Goal: Information Seeking & Learning: Learn about a topic

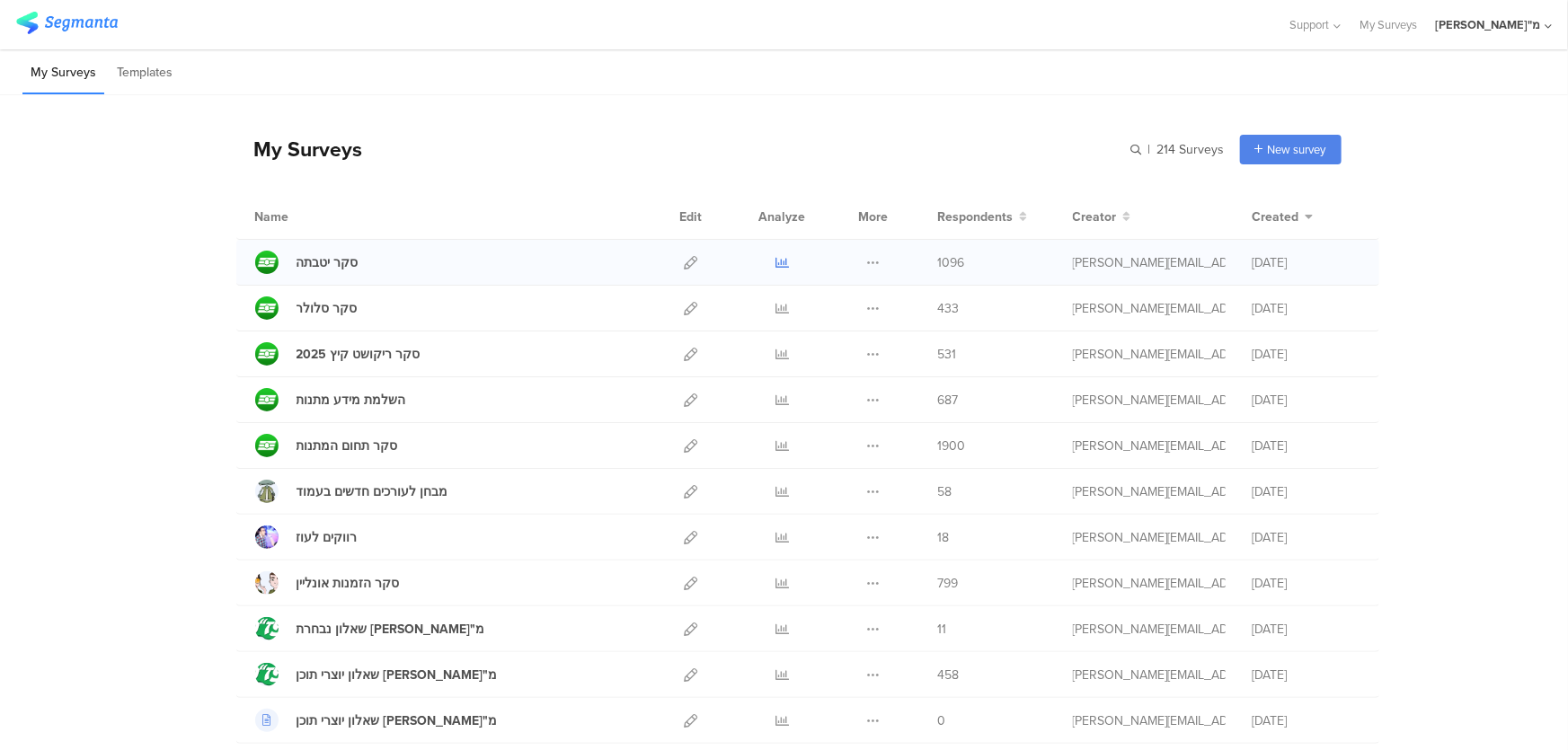
click at [776, 262] on icon at bounding box center [782, 263] width 14 height 14
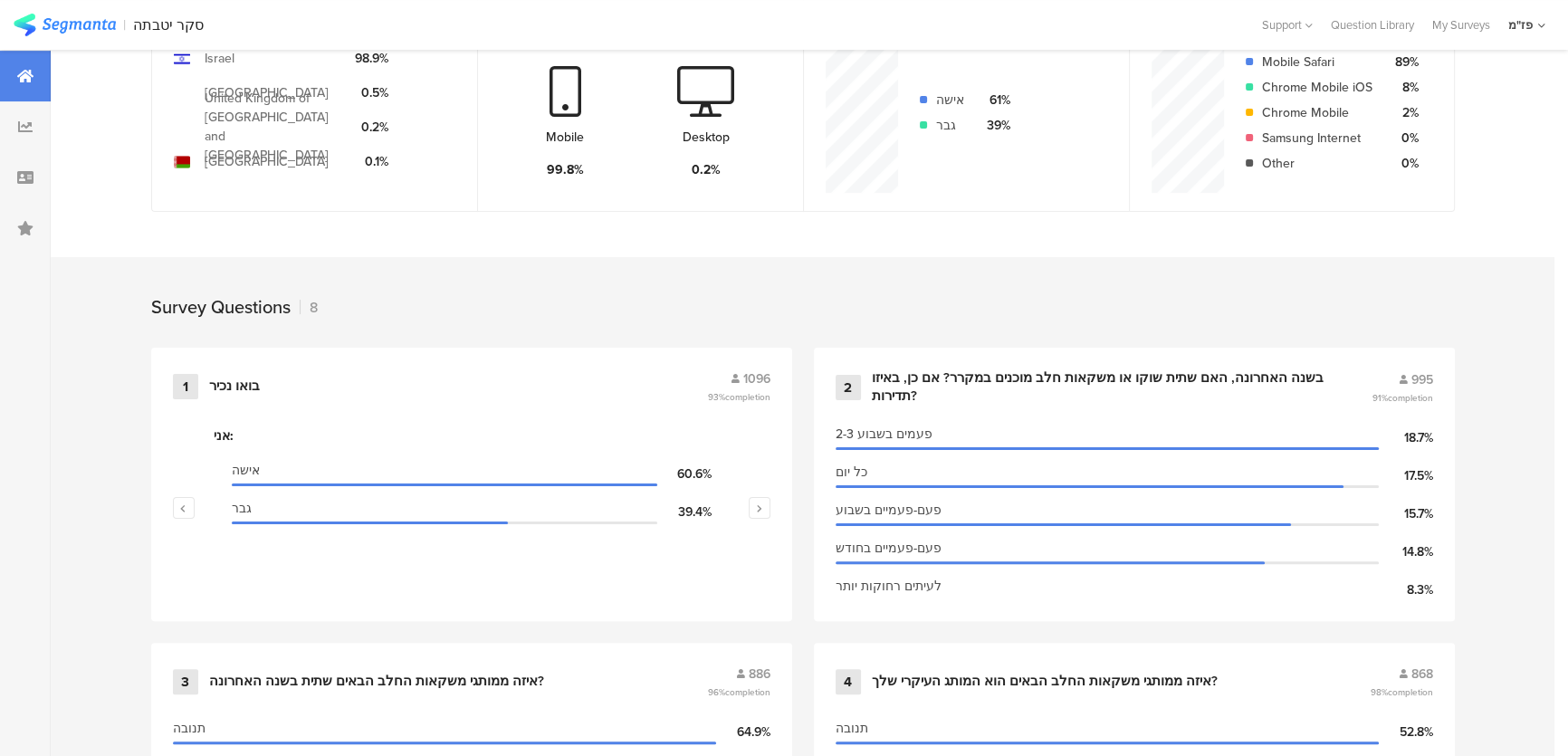
scroll to position [649, 0]
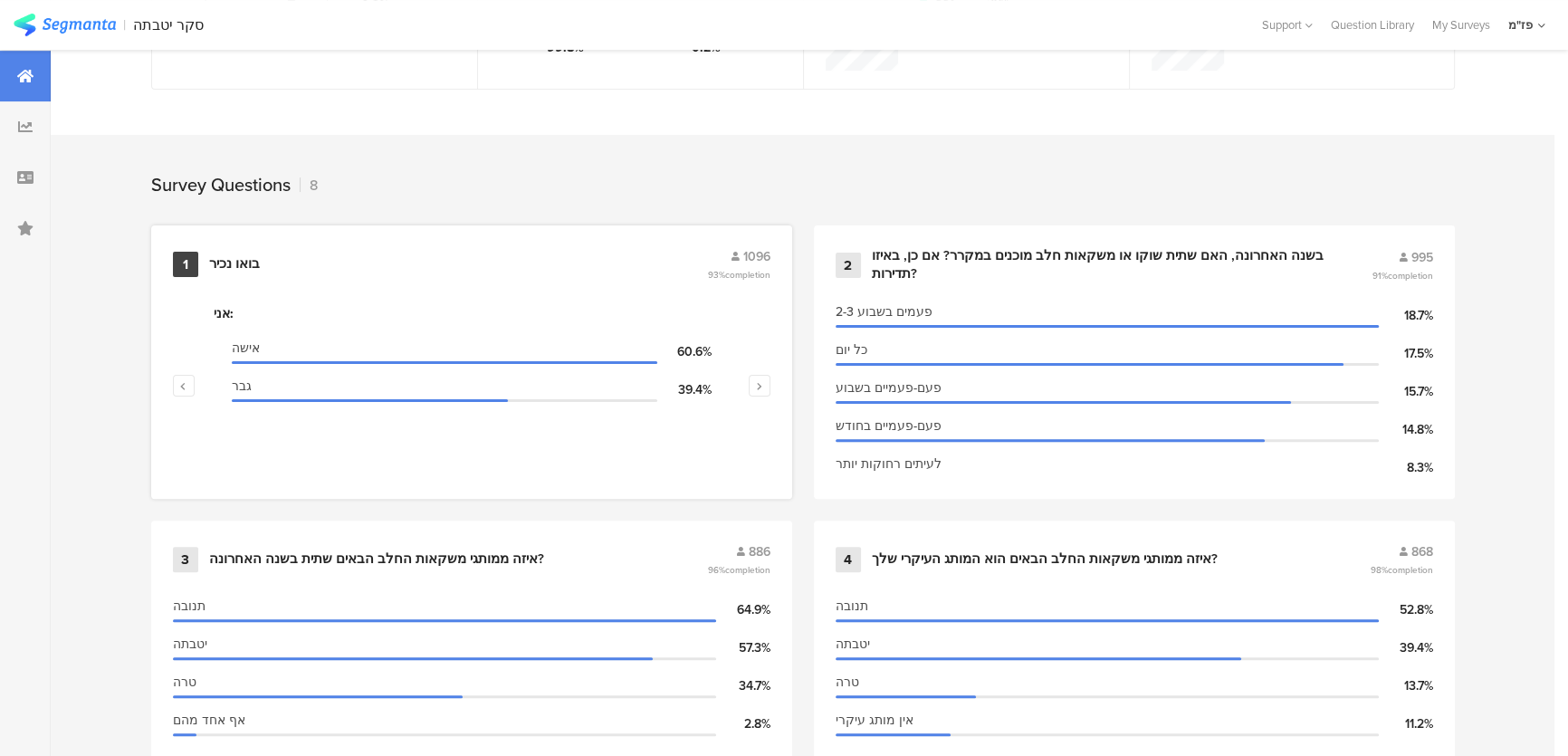
click at [549, 273] on div "1 בואו נכיר 1096 93% completion" at bounding box center [472, 264] width 598 height 34
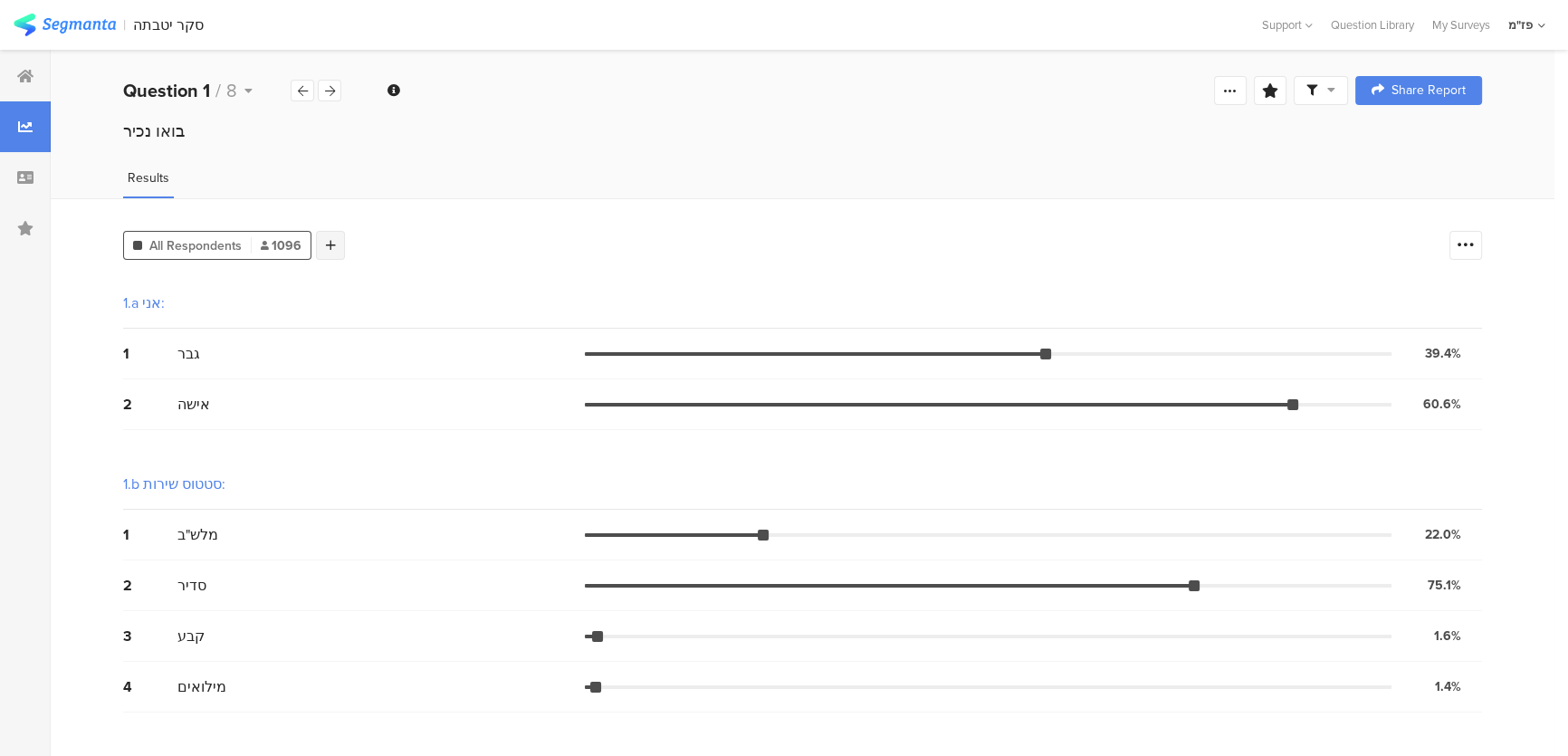
click at [317, 245] on div at bounding box center [331, 246] width 29 height 29
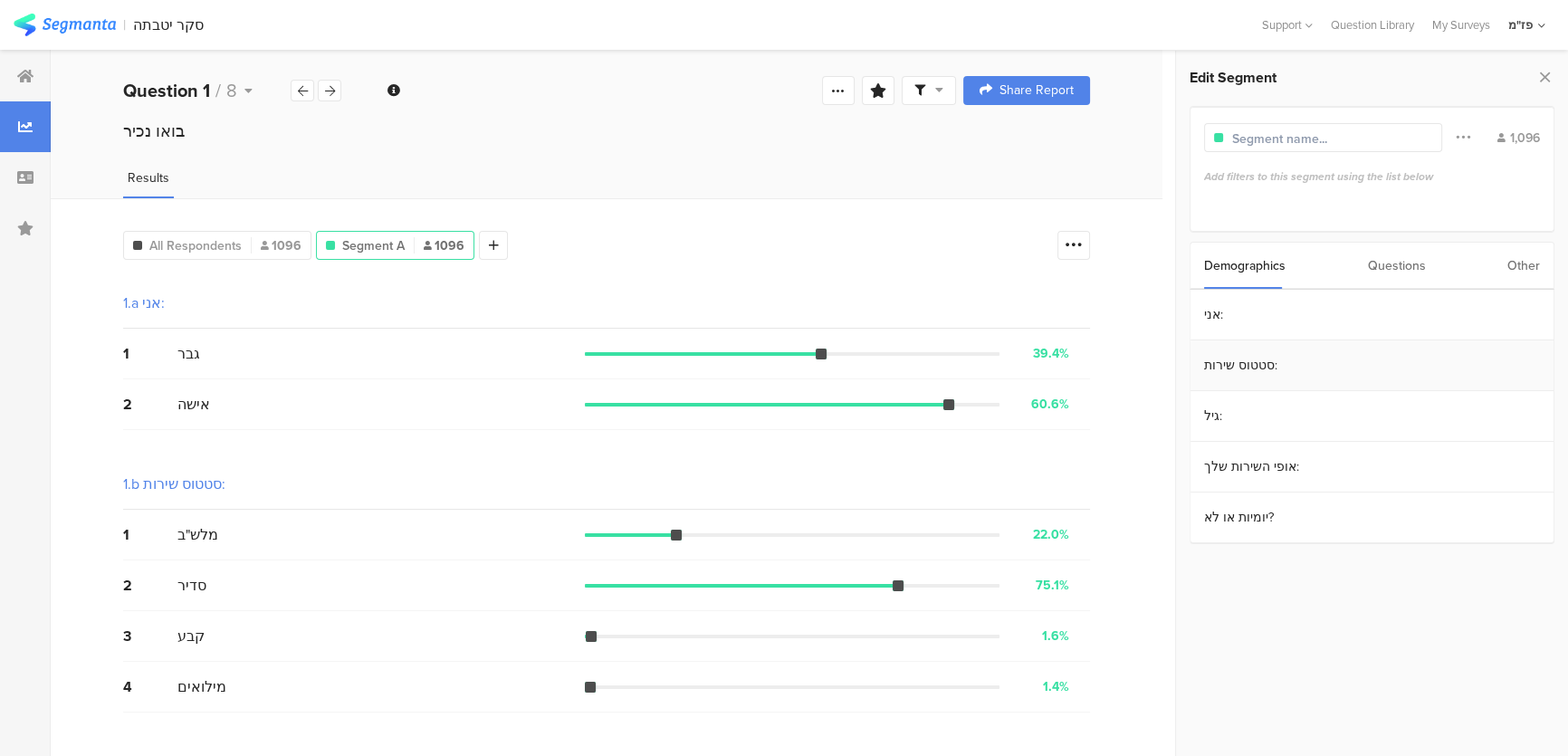
click at [1256, 359] on section "סטטוס שירות:" at bounding box center [1372, 366] width 363 height 51
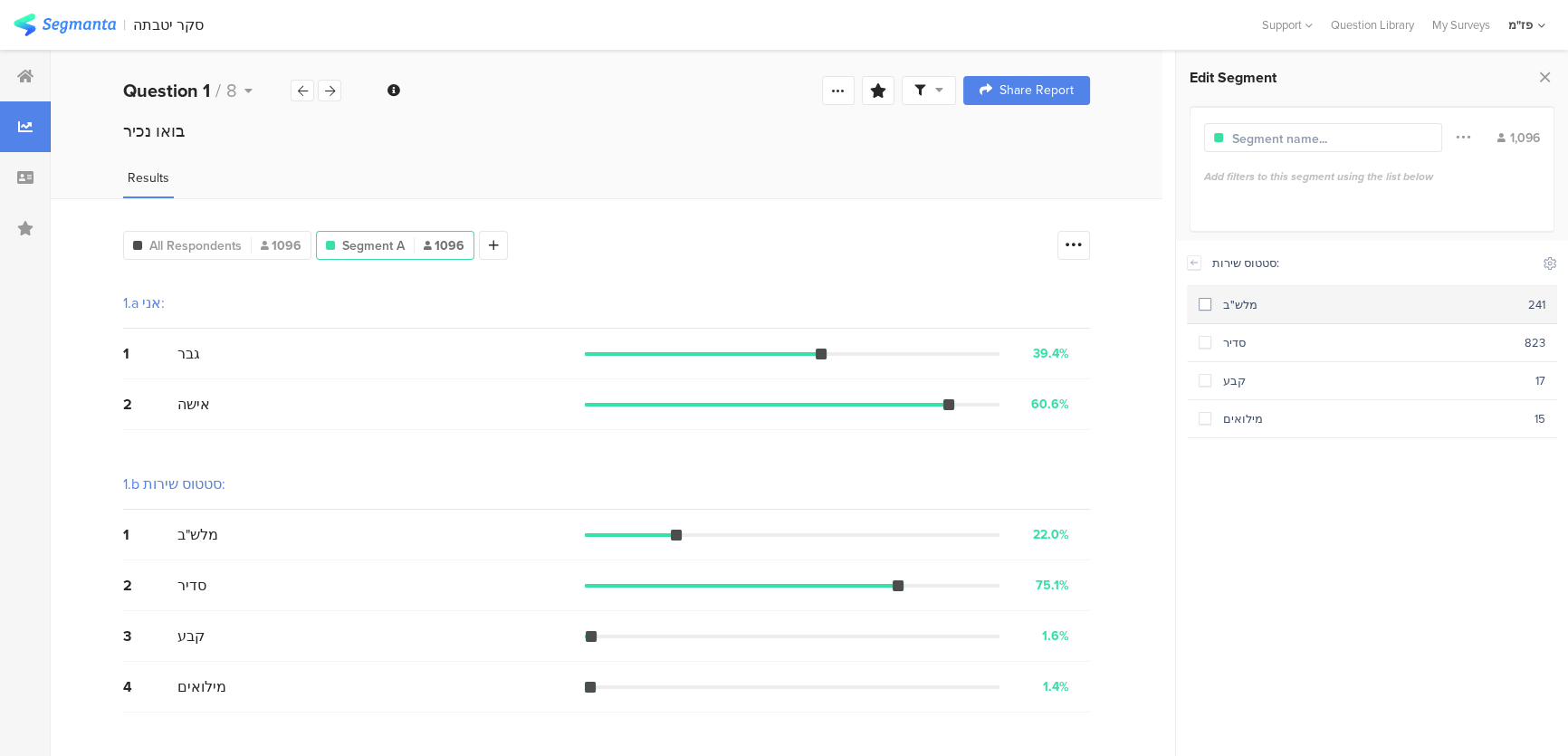
click at [1256, 303] on div "מלש"ב" at bounding box center [1369, 305] width 317 height 18
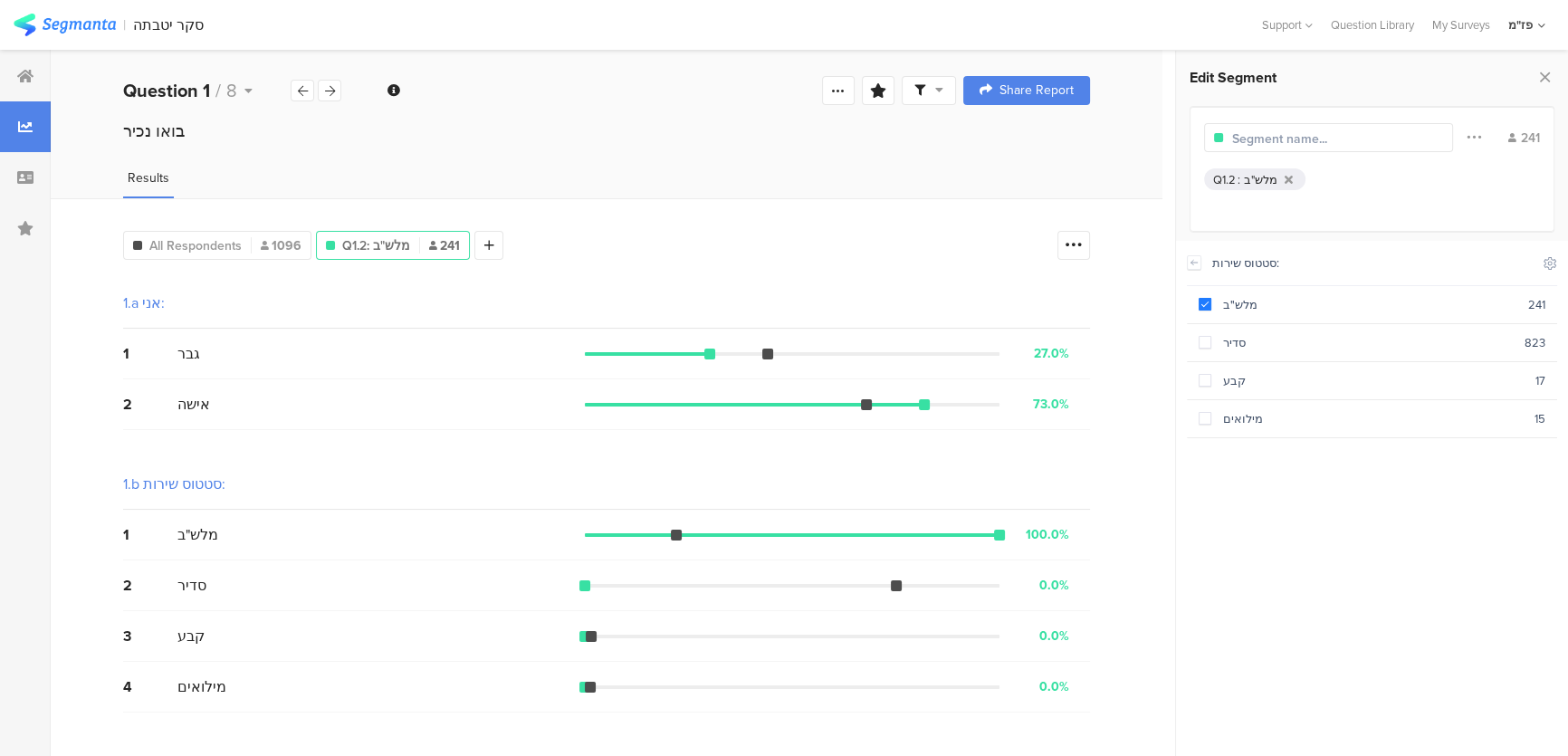
click at [331, 90] on icon at bounding box center [330, 91] width 10 height 12
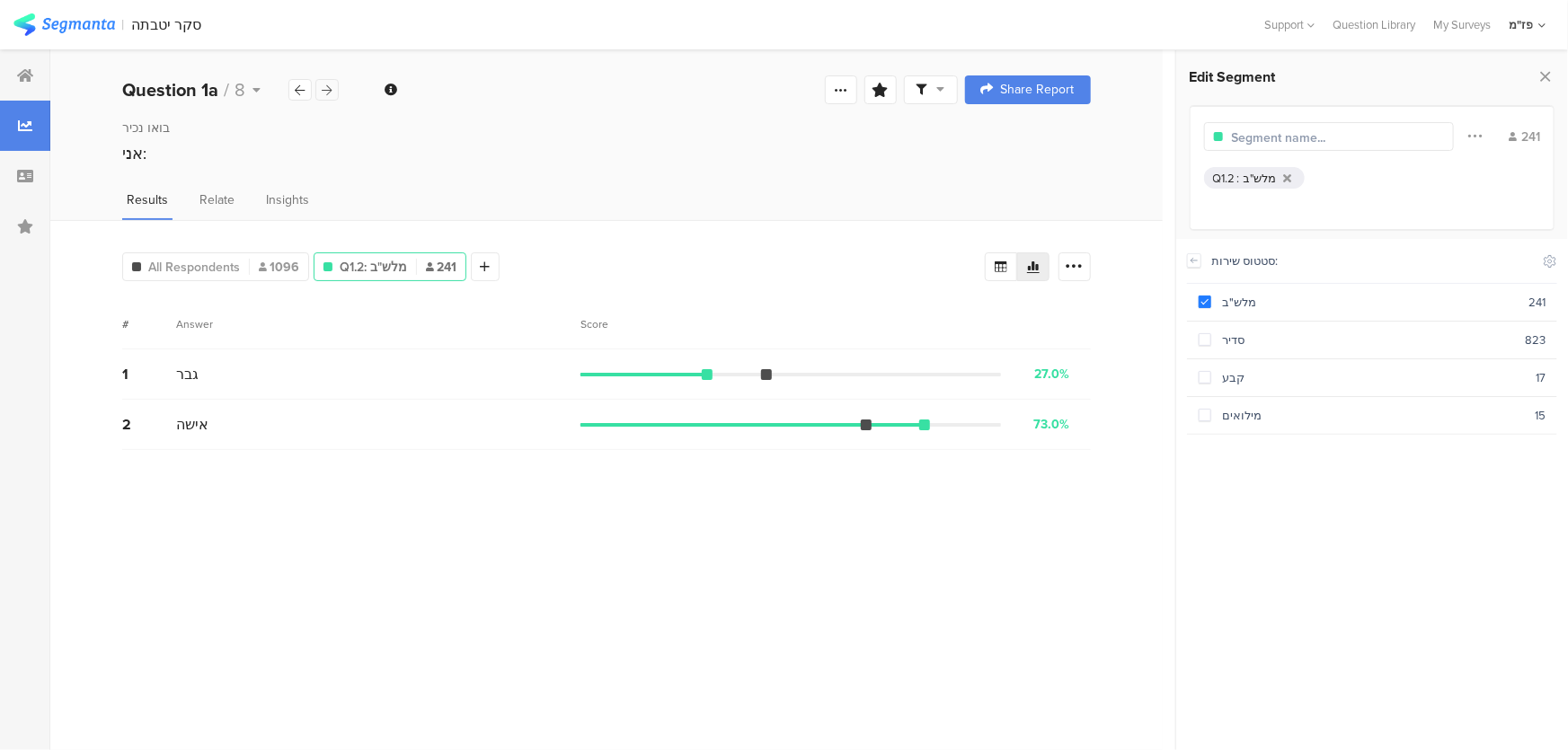
click at [328, 89] on icon at bounding box center [328, 90] width 10 height 12
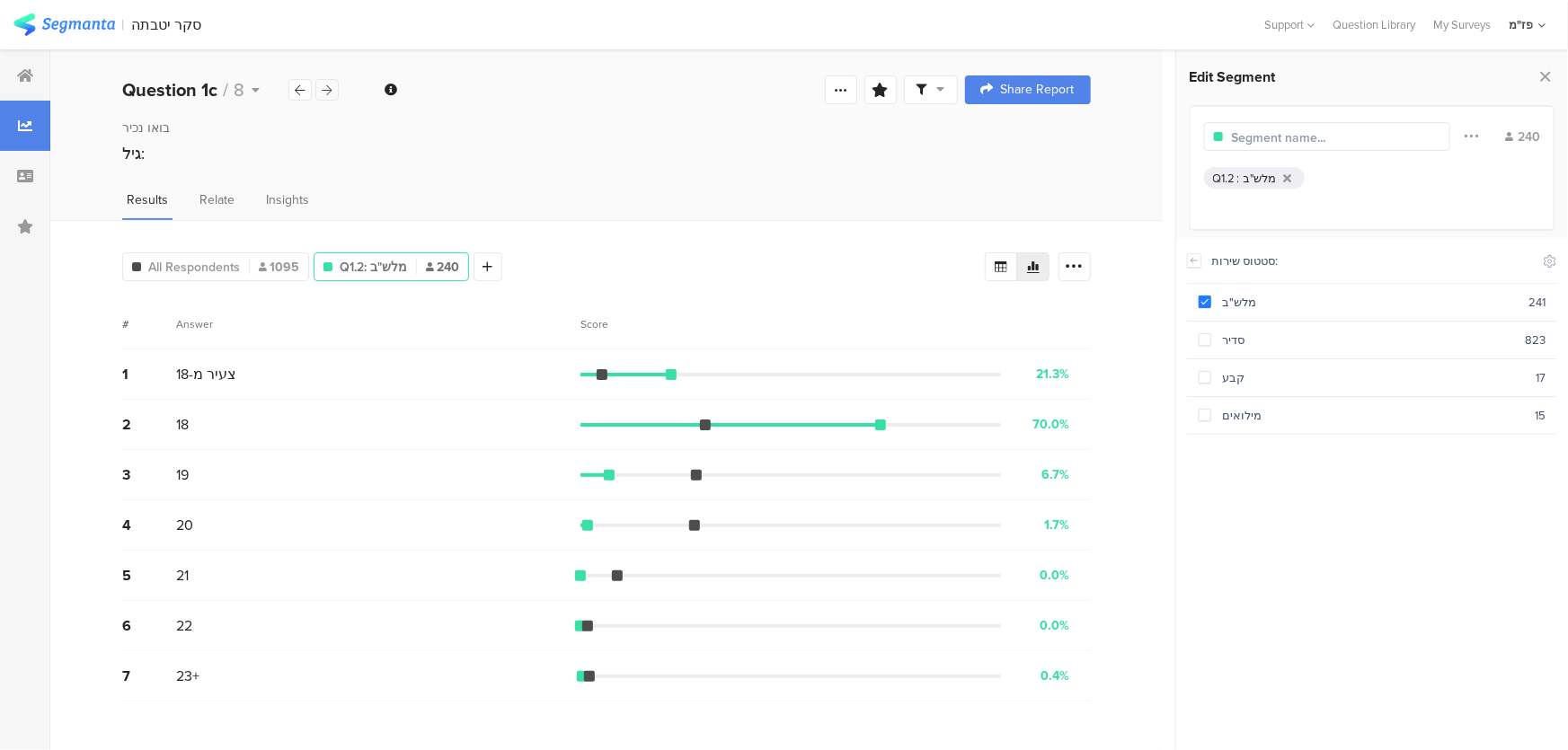
click at [328, 89] on icon at bounding box center [328, 90] width 10 height 12
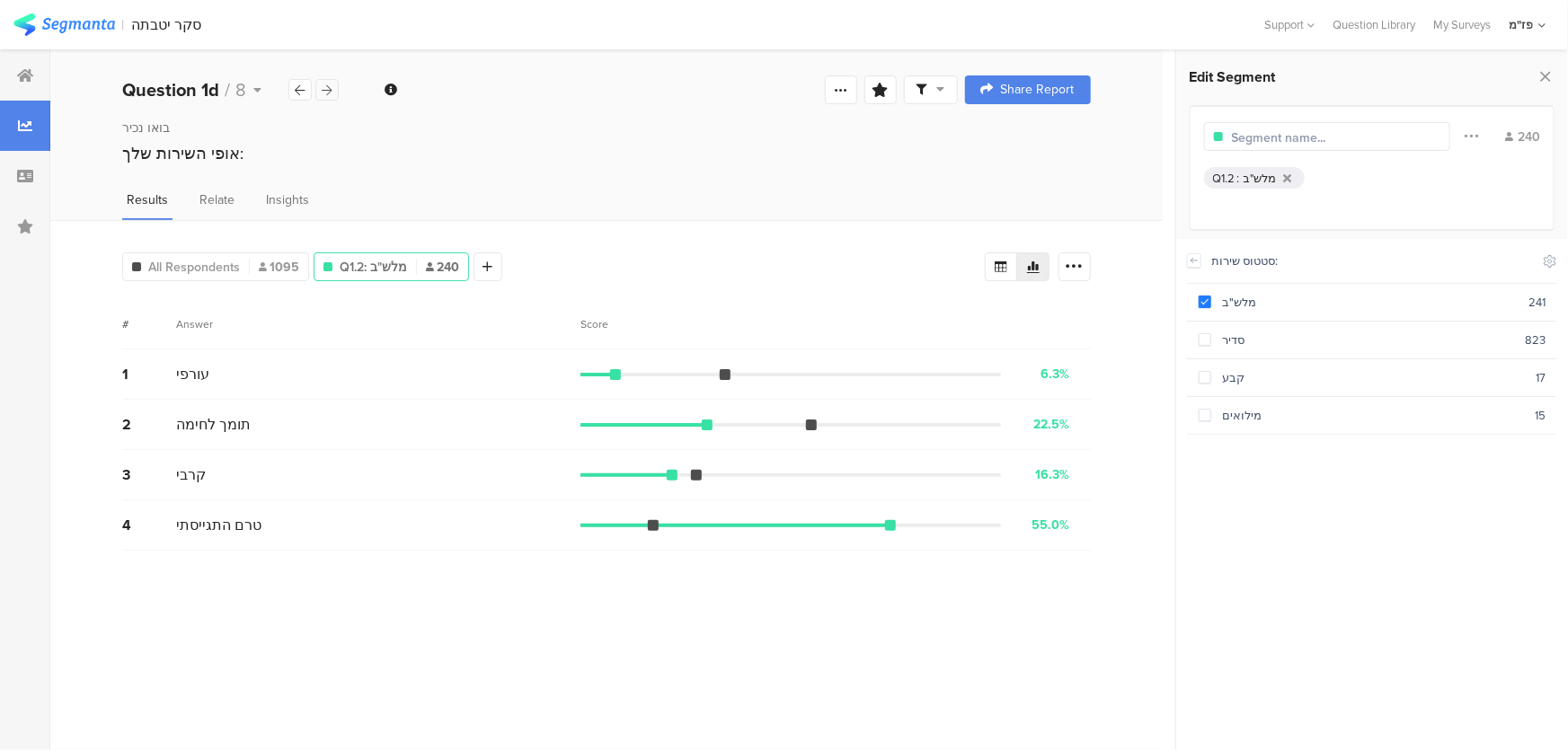
click at [328, 95] on icon at bounding box center [328, 90] width 10 height 12
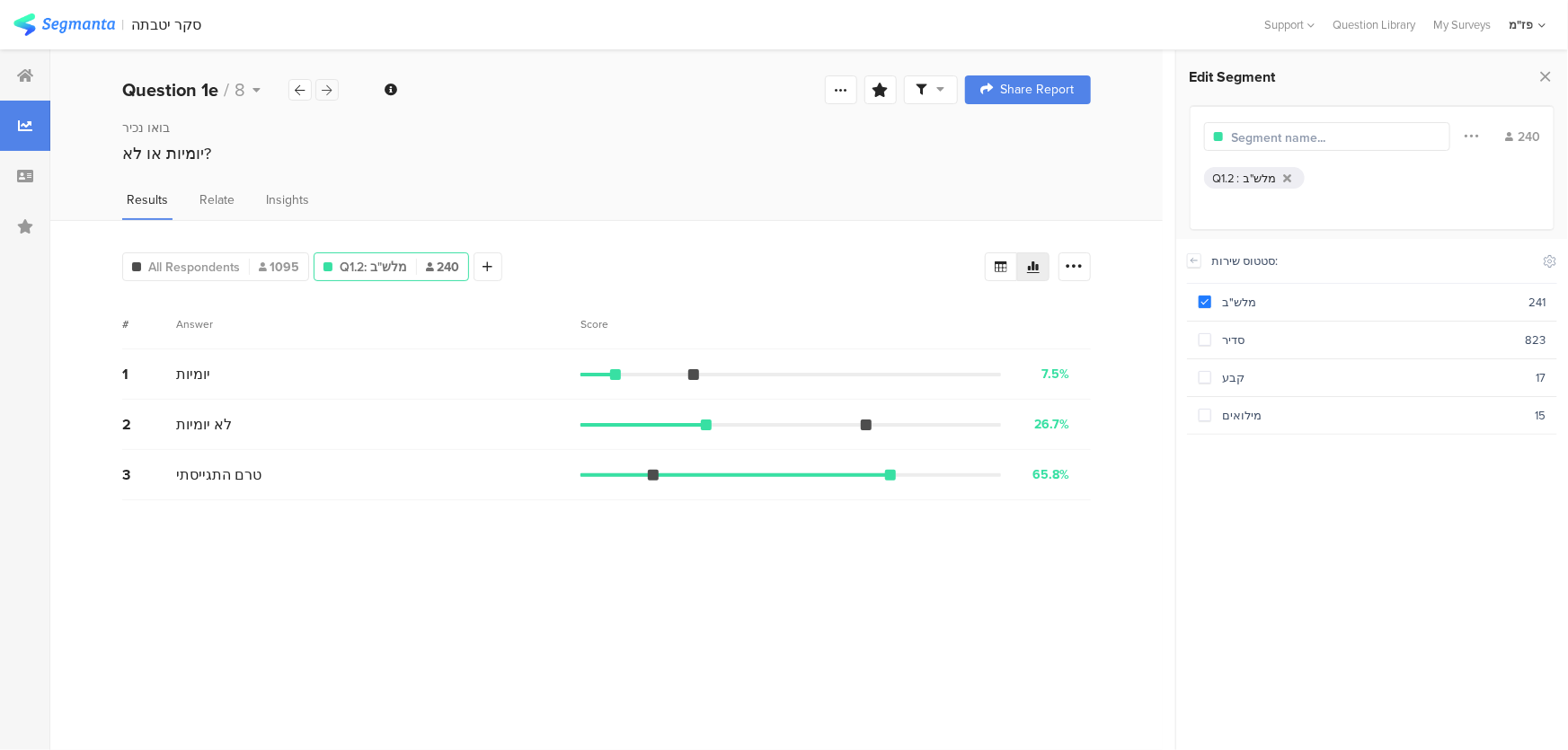
click at [328, 95] on icon at bounding box center [328, 90] width 10 height 12
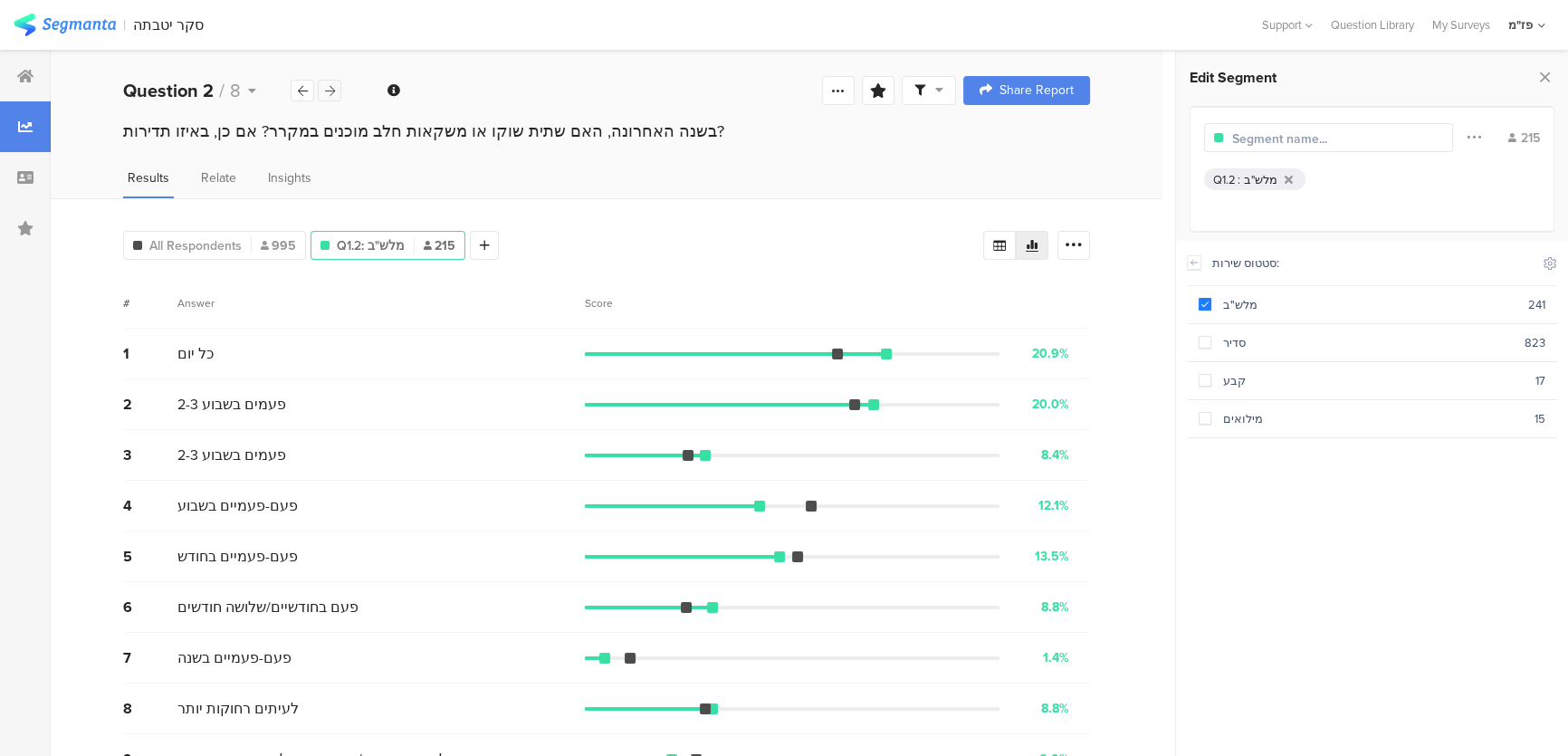
click at [330, 95] on icon at bounding box center [330, 91] width 10 height 12
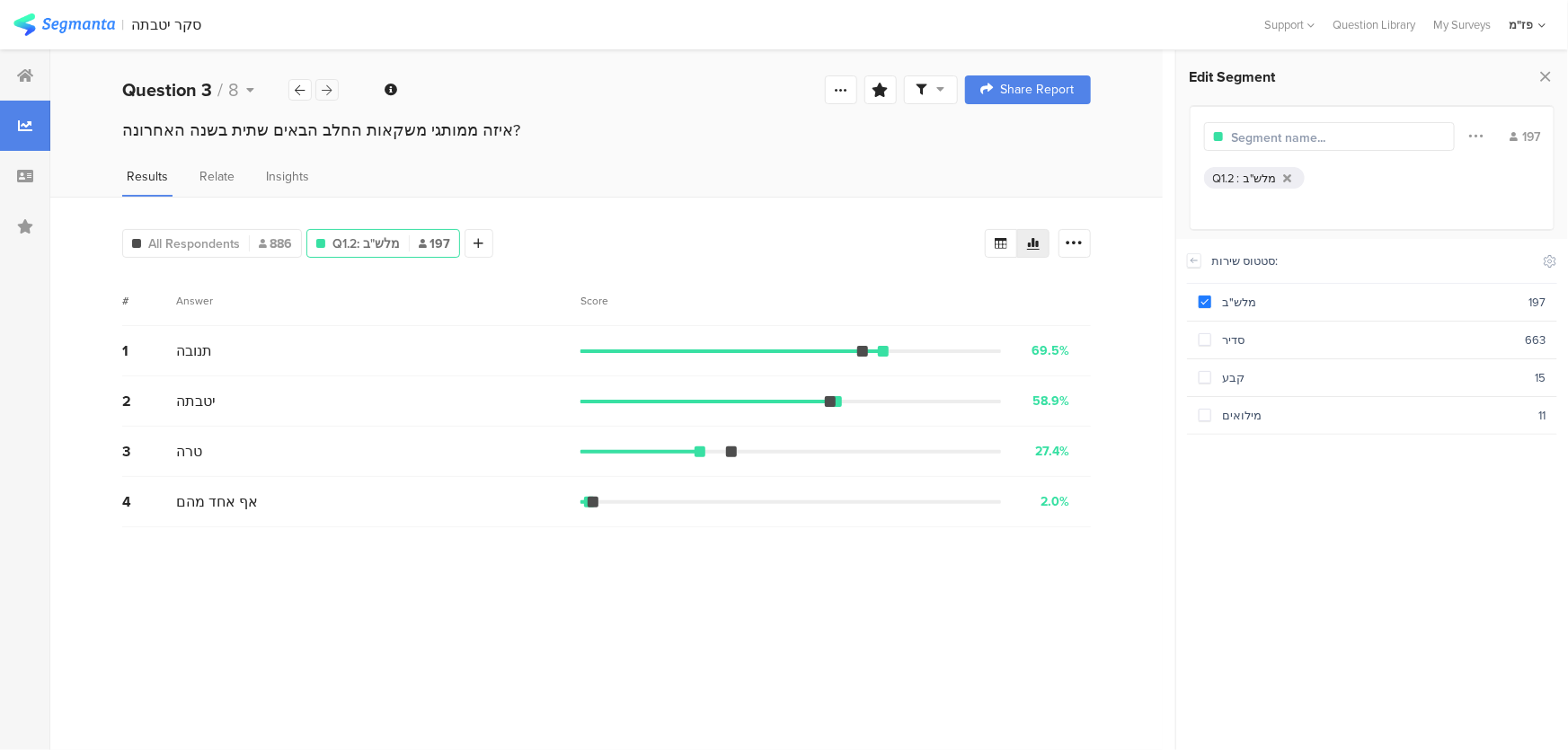
click at [327, 95] on icon at bounding box center [328, 90] width 10 height 12
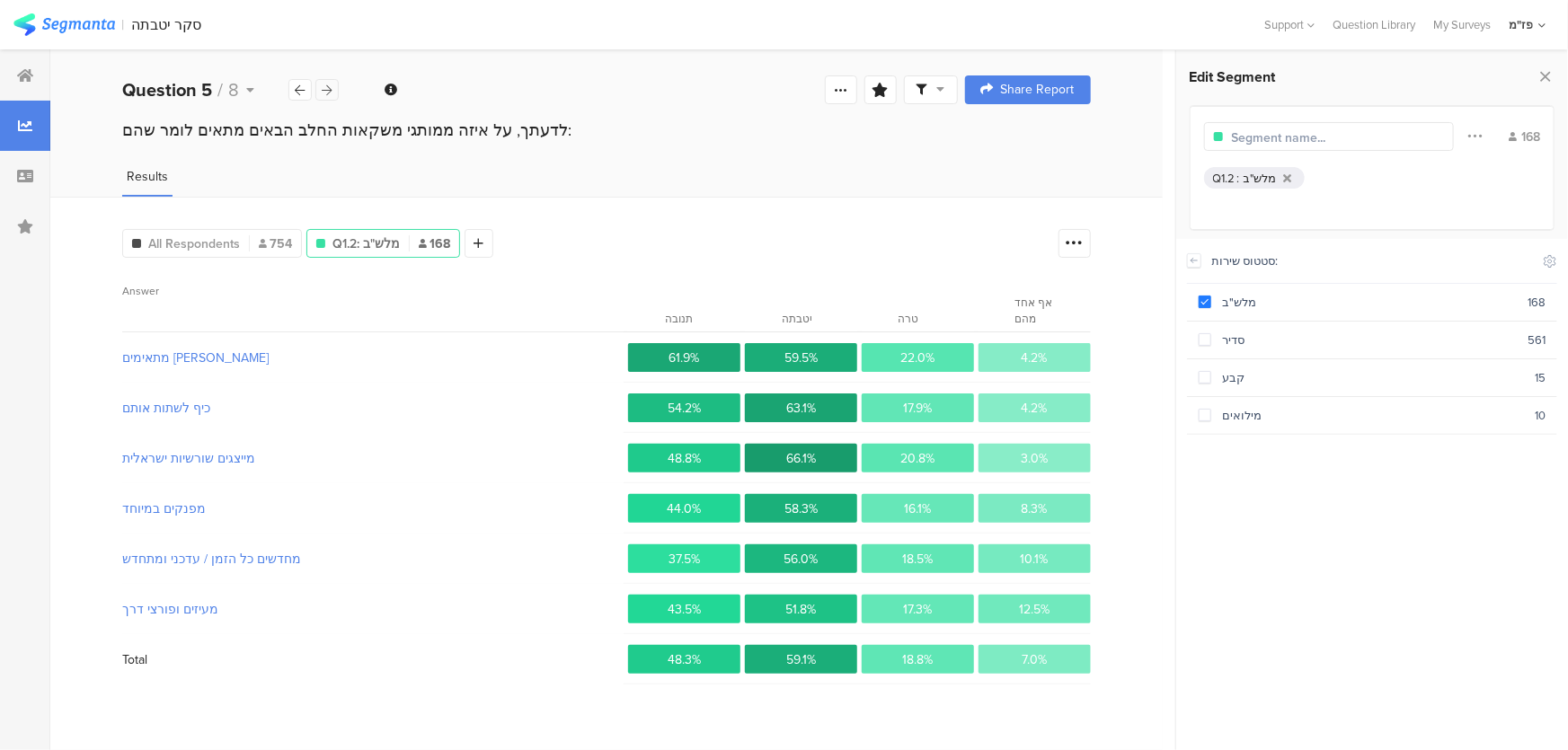
click at [327, 95] on icon at bounding box center [328, 90] width 10 height 12
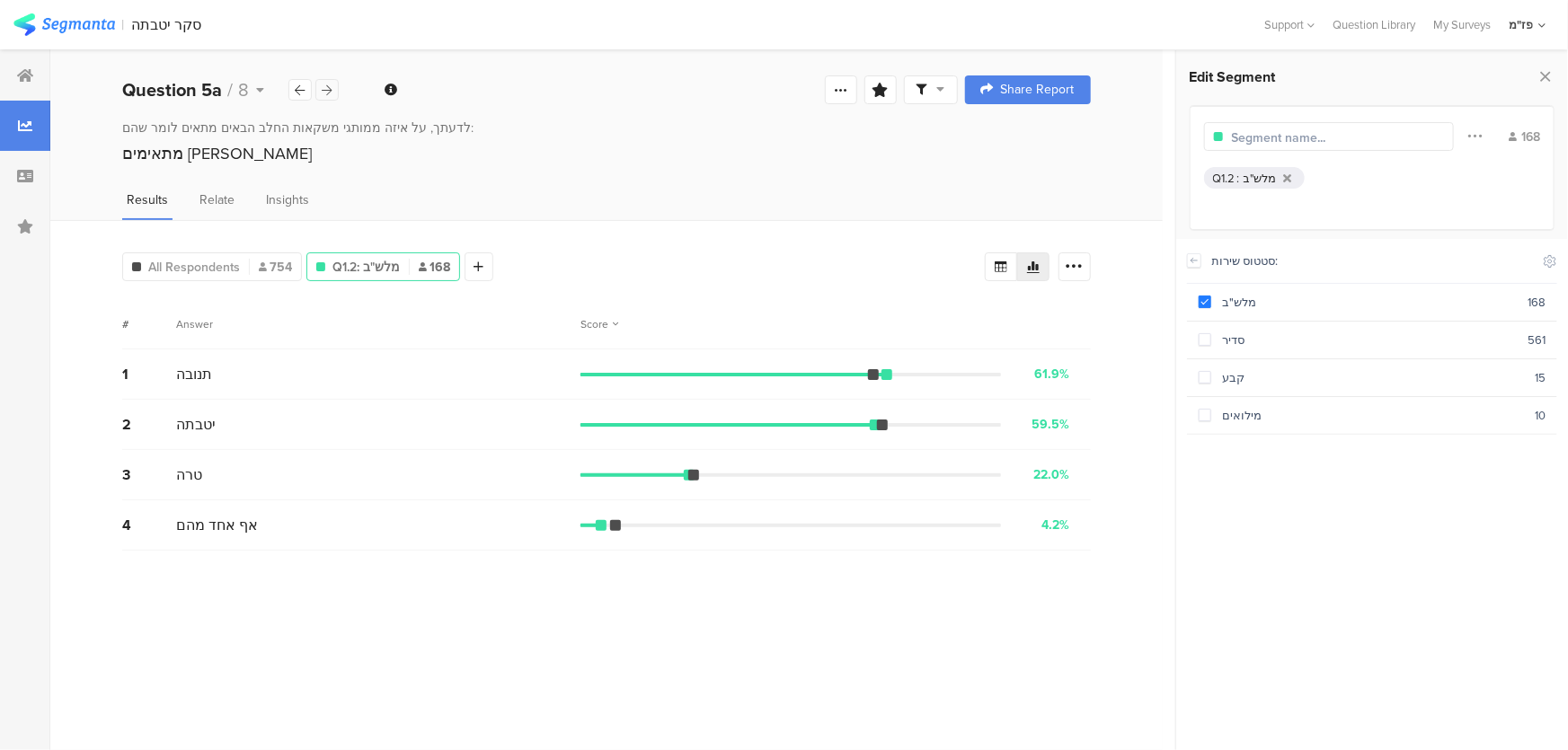
click at [327, 95] on icon at bounding box center [328, 90] width 10 height 12
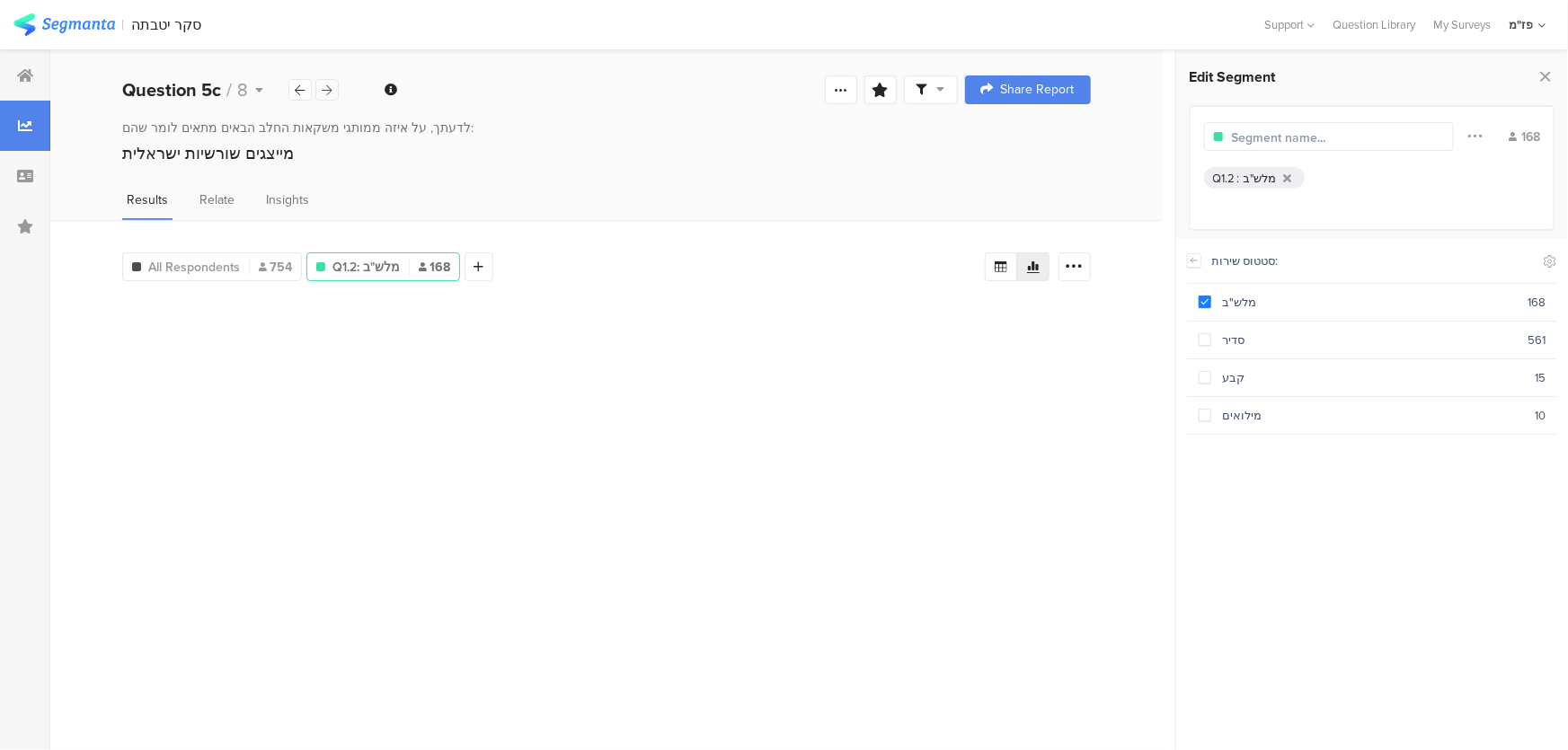
click at [327, 95] on icon at bounding box center [328, 90] width 10 height 12
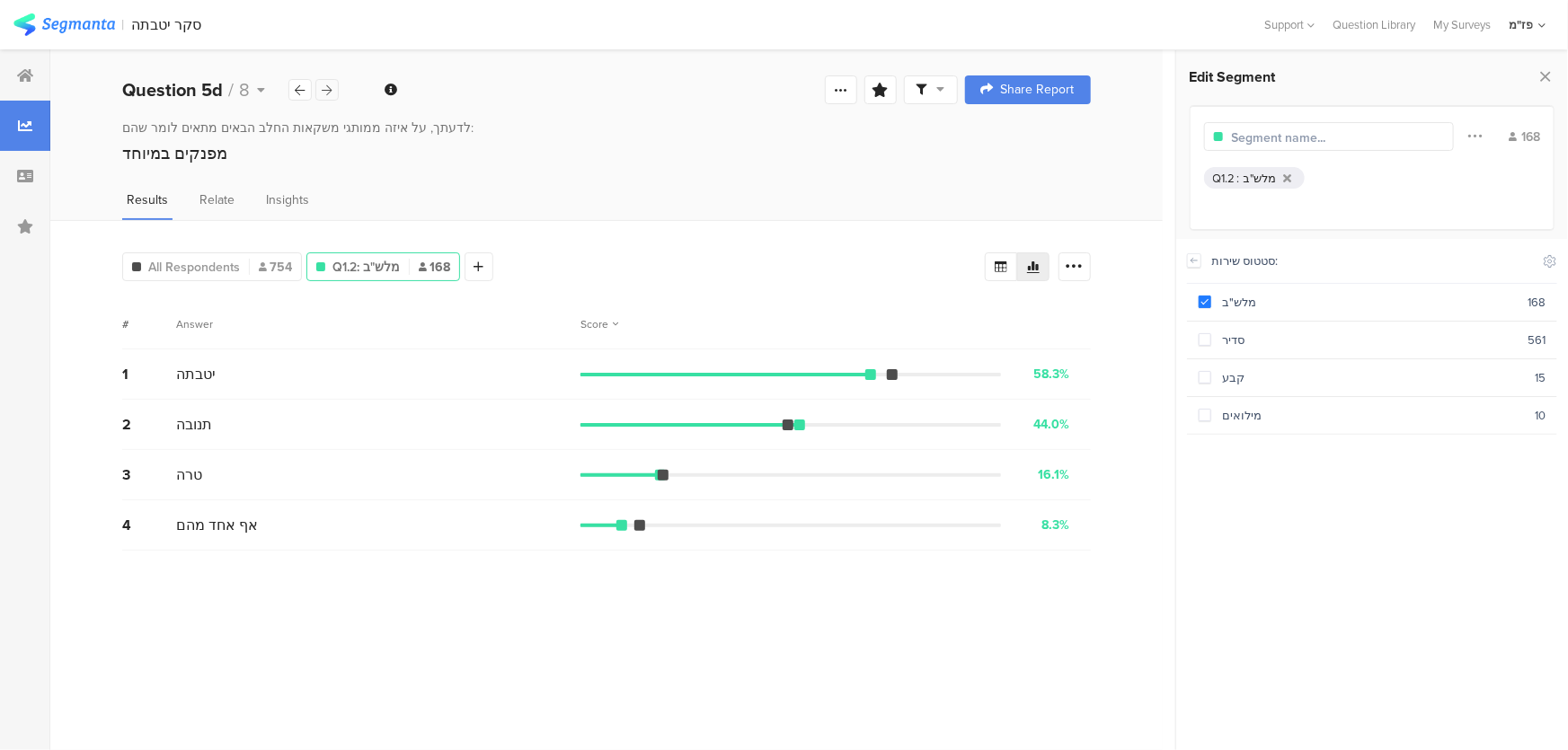
click at [327, 95] on icon at bounding box center [328, 90] width 10 height 12
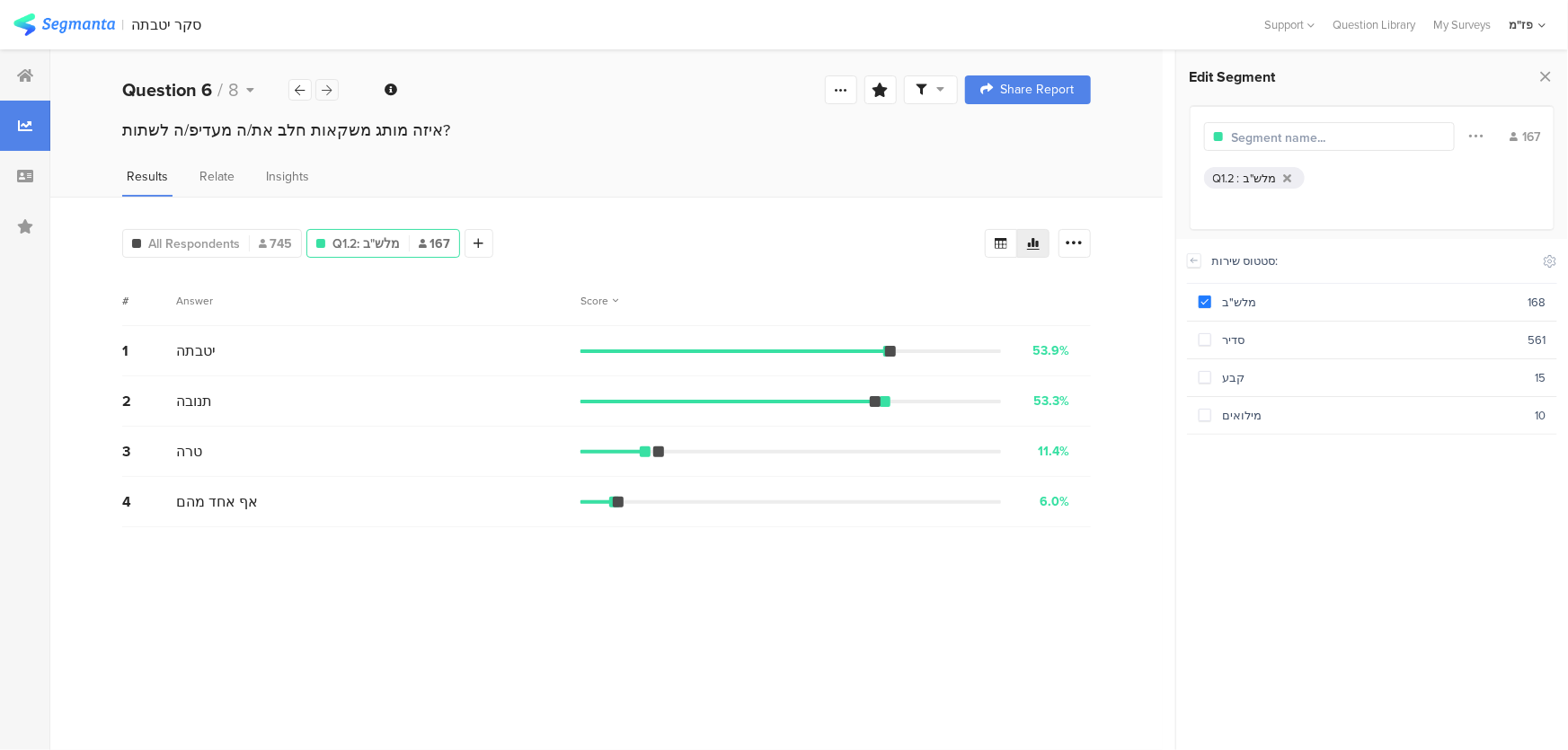
click at [327, 95] on icon at bounding box center [328, 90] width 10 height 12
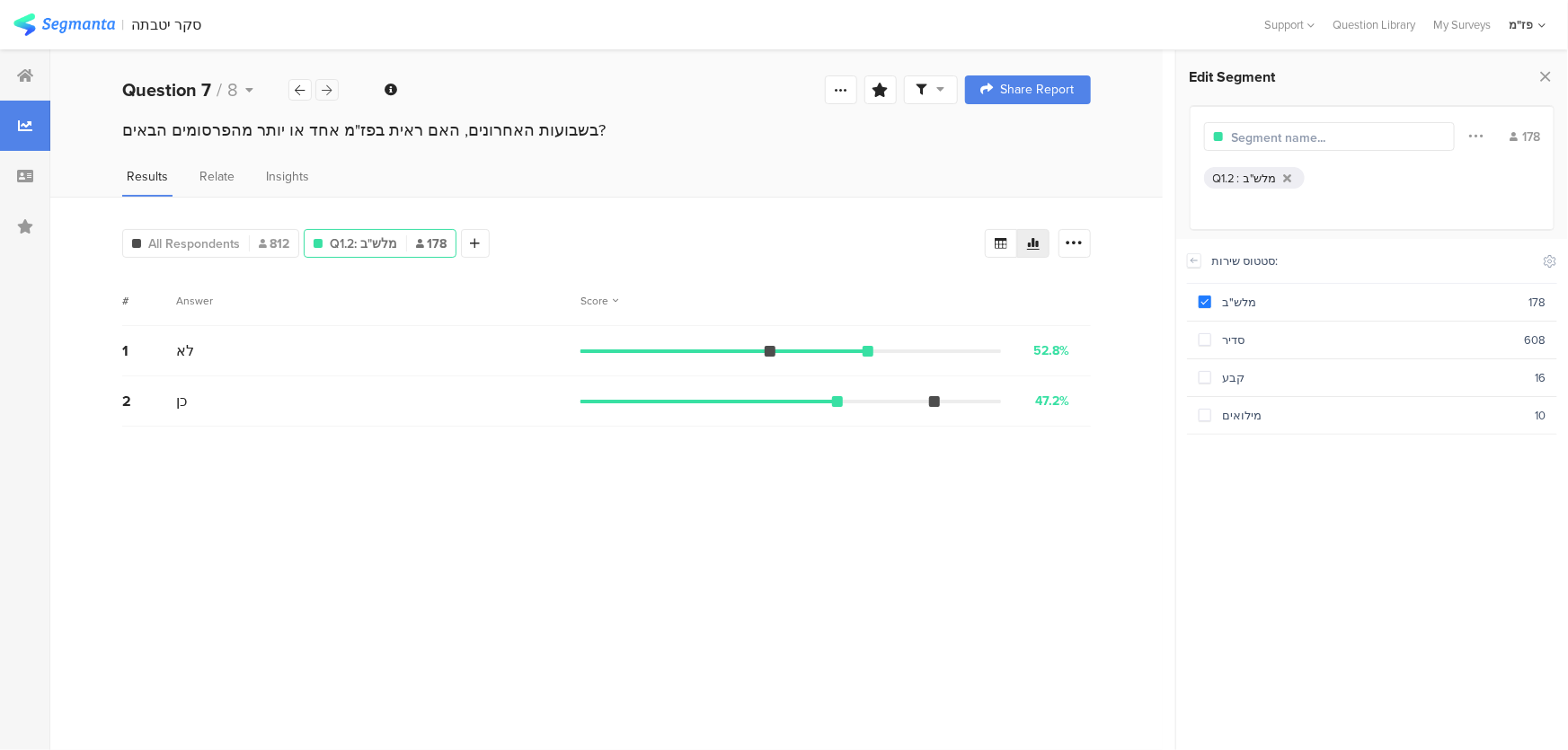
click at [333, 90] on div at bounding box center [327, 90] width 23 height 21
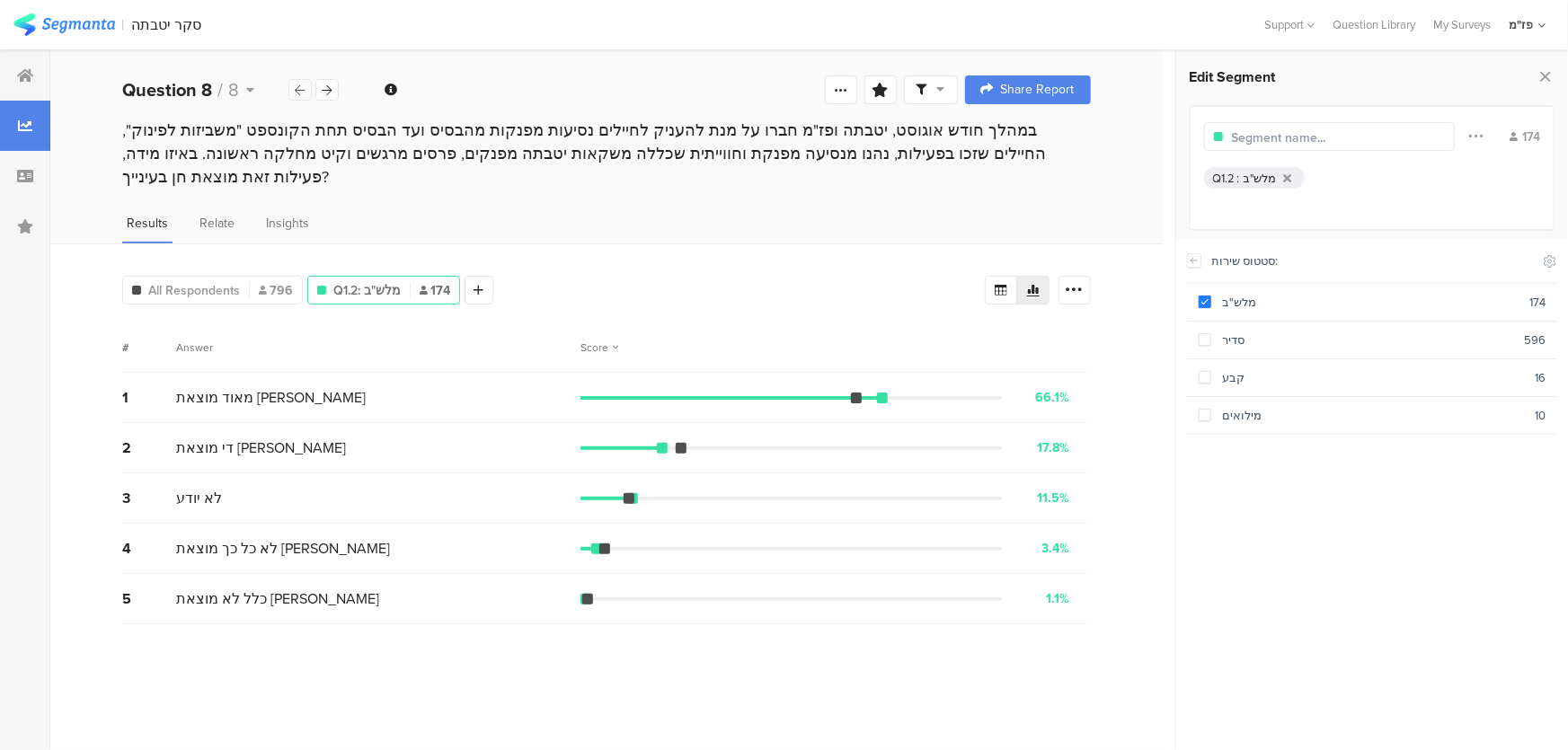
click at [304, 91] on icon at bounding box center [300, 90] width 10 height 12
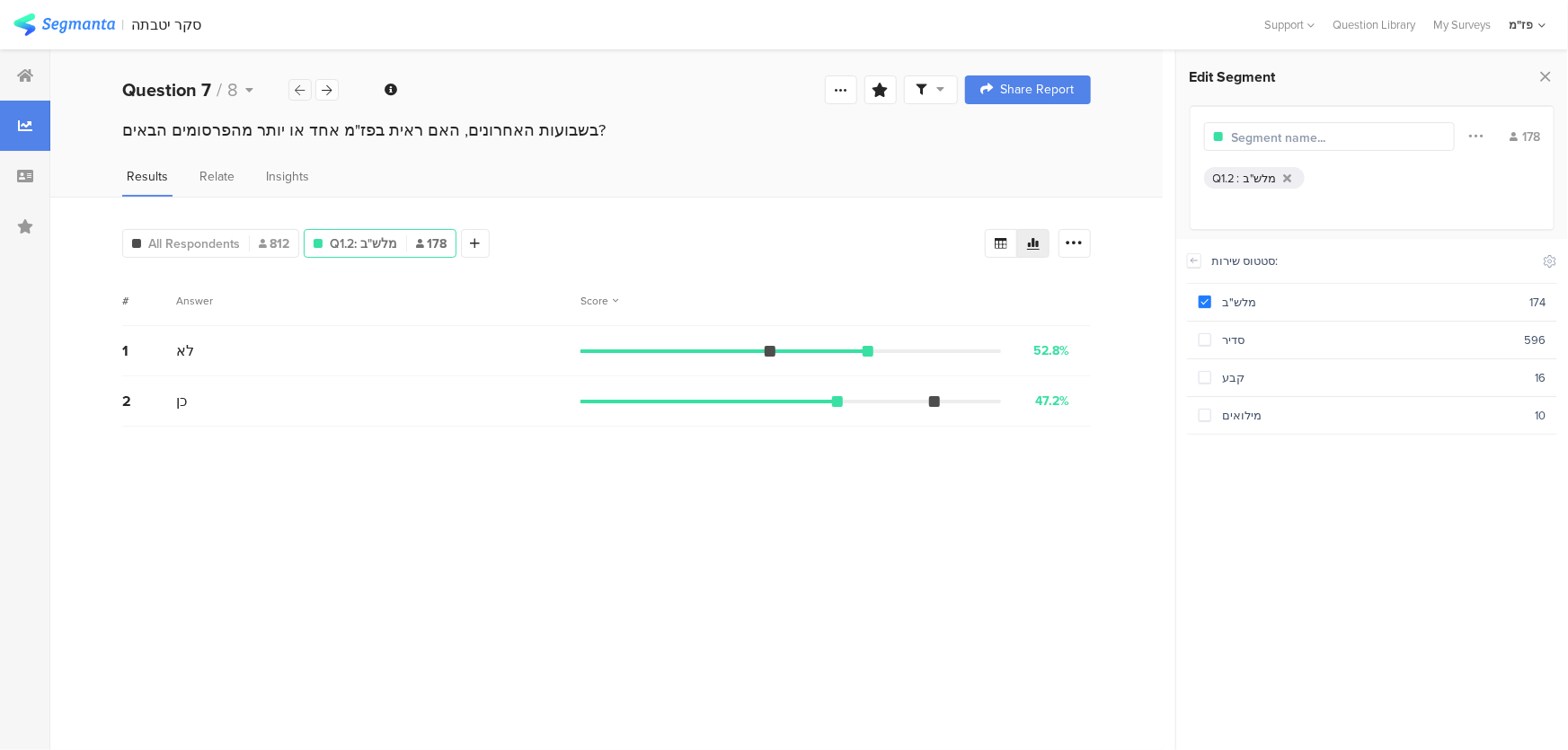
click at [304, 91] on icon at bounding box center [300, 90] width 10 height 12
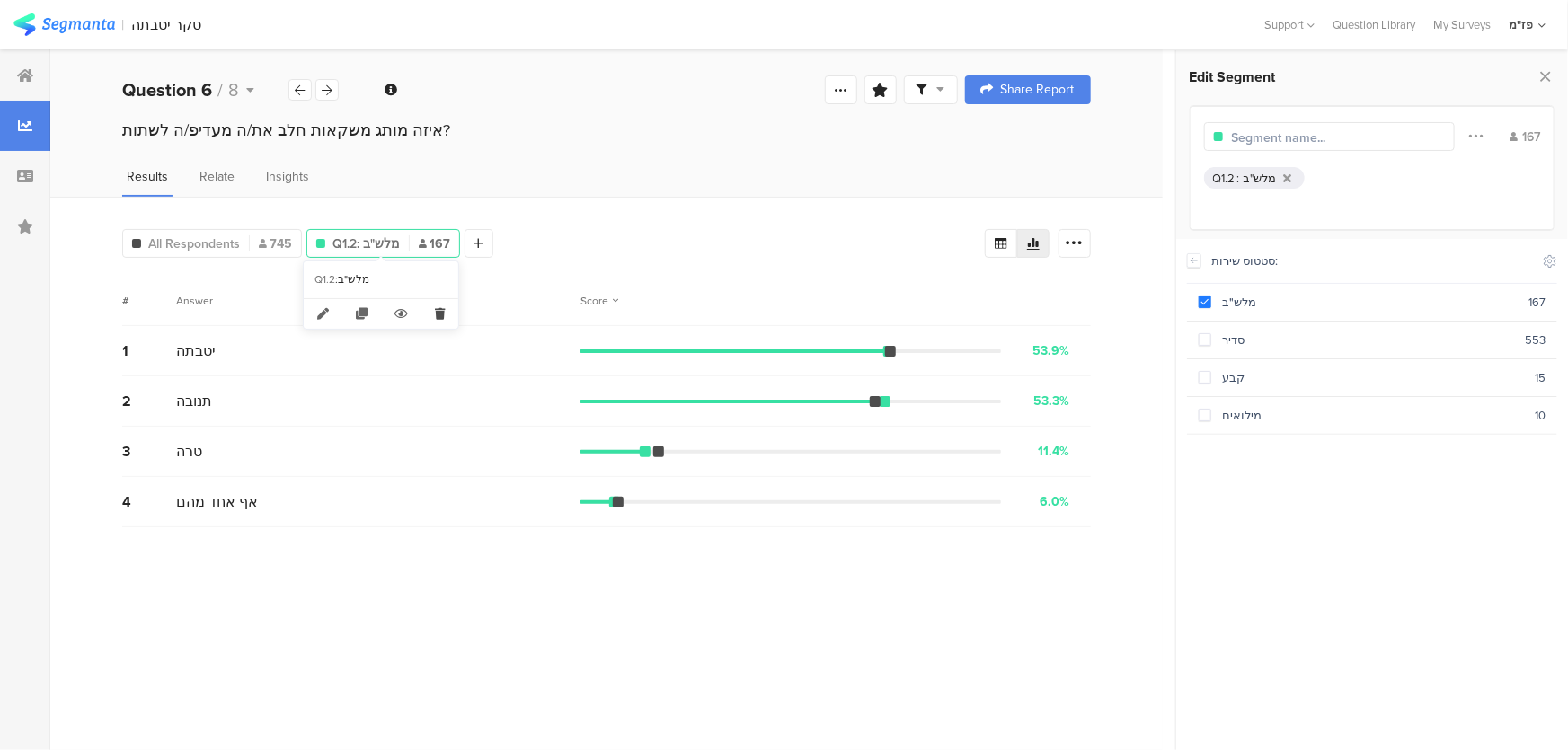
click at [437, 310] on icon at bounding box center [440, 314] width 37 height 30
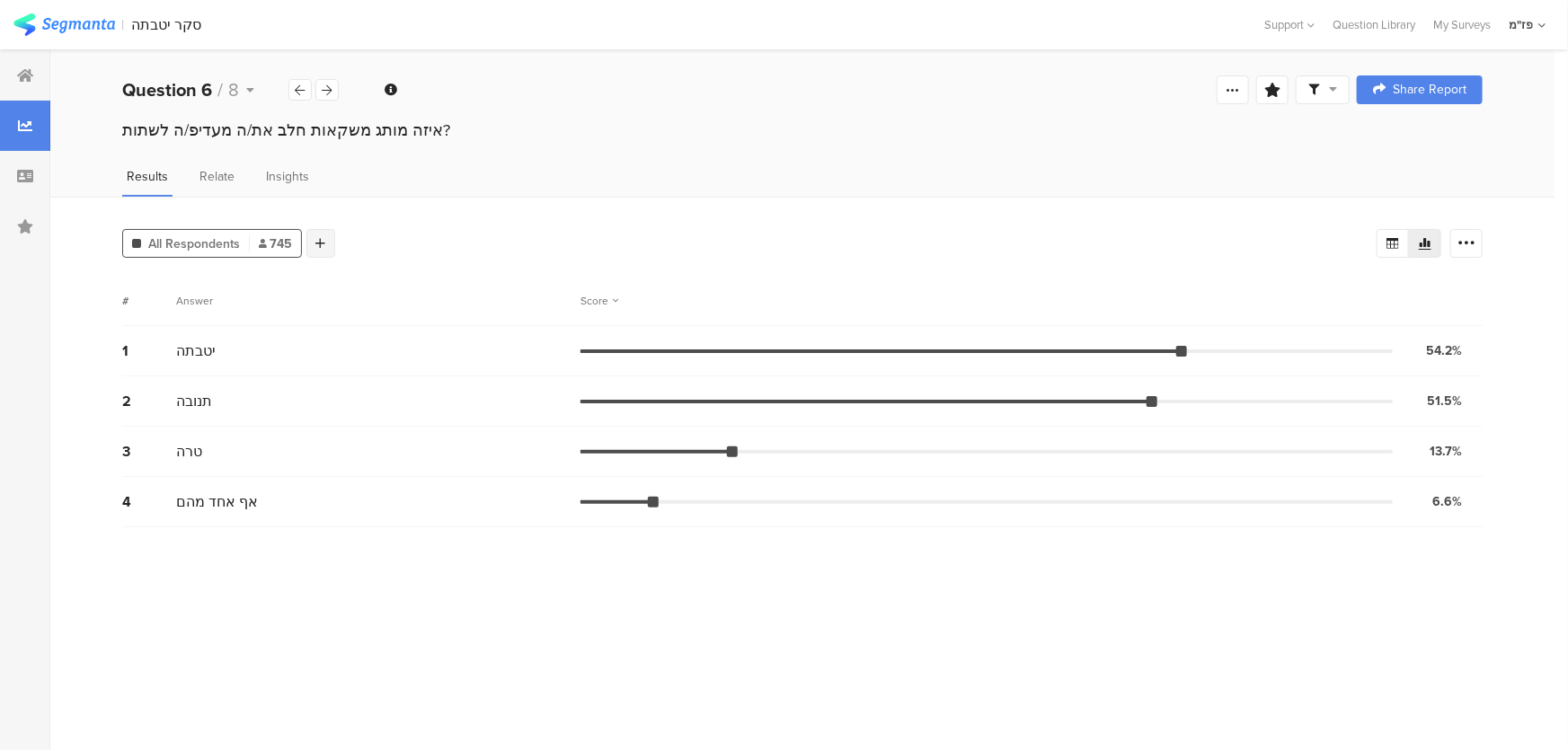
click at [327, 243] on div at bounding box center [321, 244] width 29 height 29
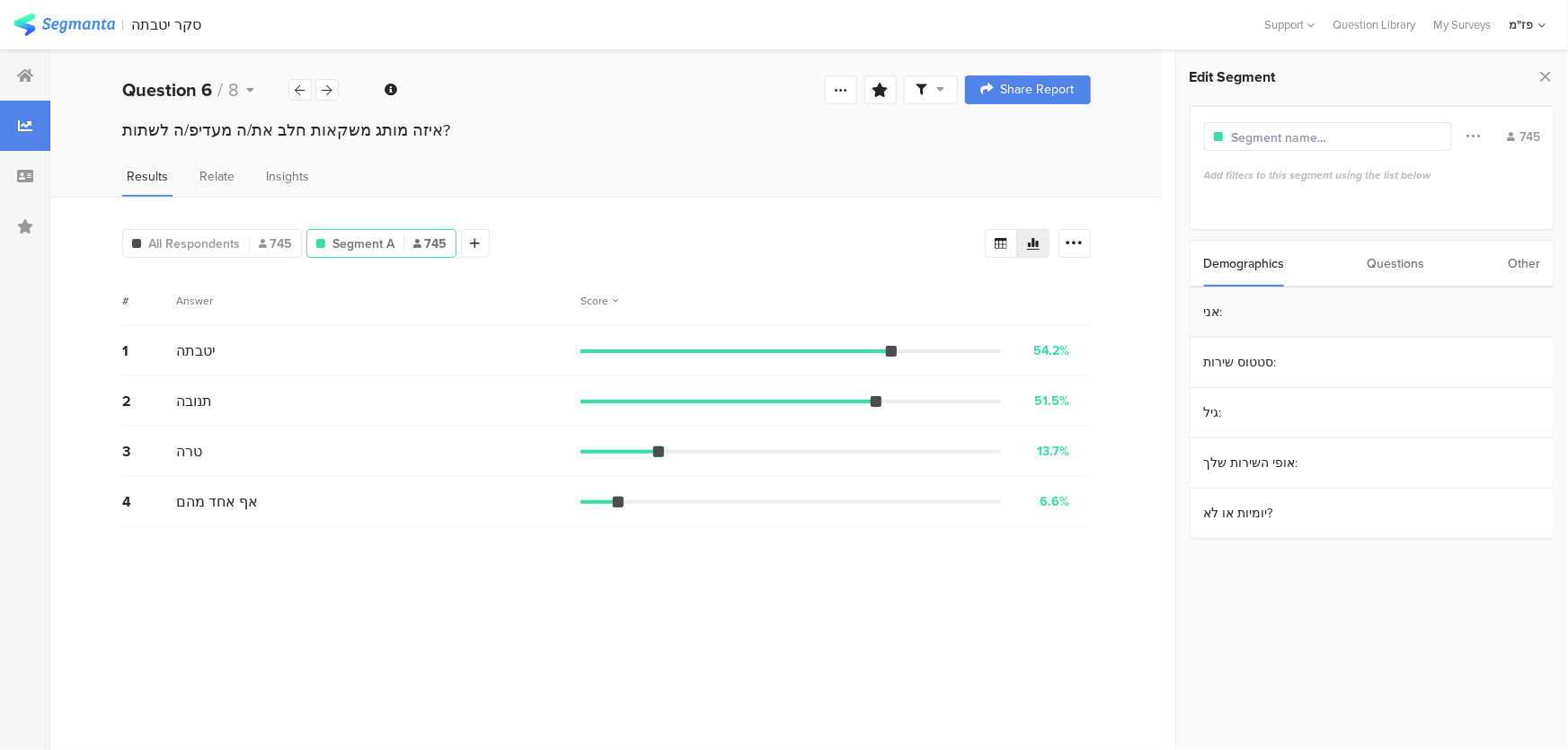
click at [1276, 317] on section "אני:" at bounding box center [1372, 313] width 363 height 50
click at [1204, 257] on div "אני: Include Respondents" at bounding box center [1371, 261] width 370 height 44
click at [1200, 258] on div at bounding box center [1193, 260] width 14 height 14
click at [1286, 367] on section "סטטוס שירות:" at bounding box center [1372, 363] width 363 height 50
click at [1264, 344] on div "סדיר" at bounding box center [1367, 340] width 314 height 17
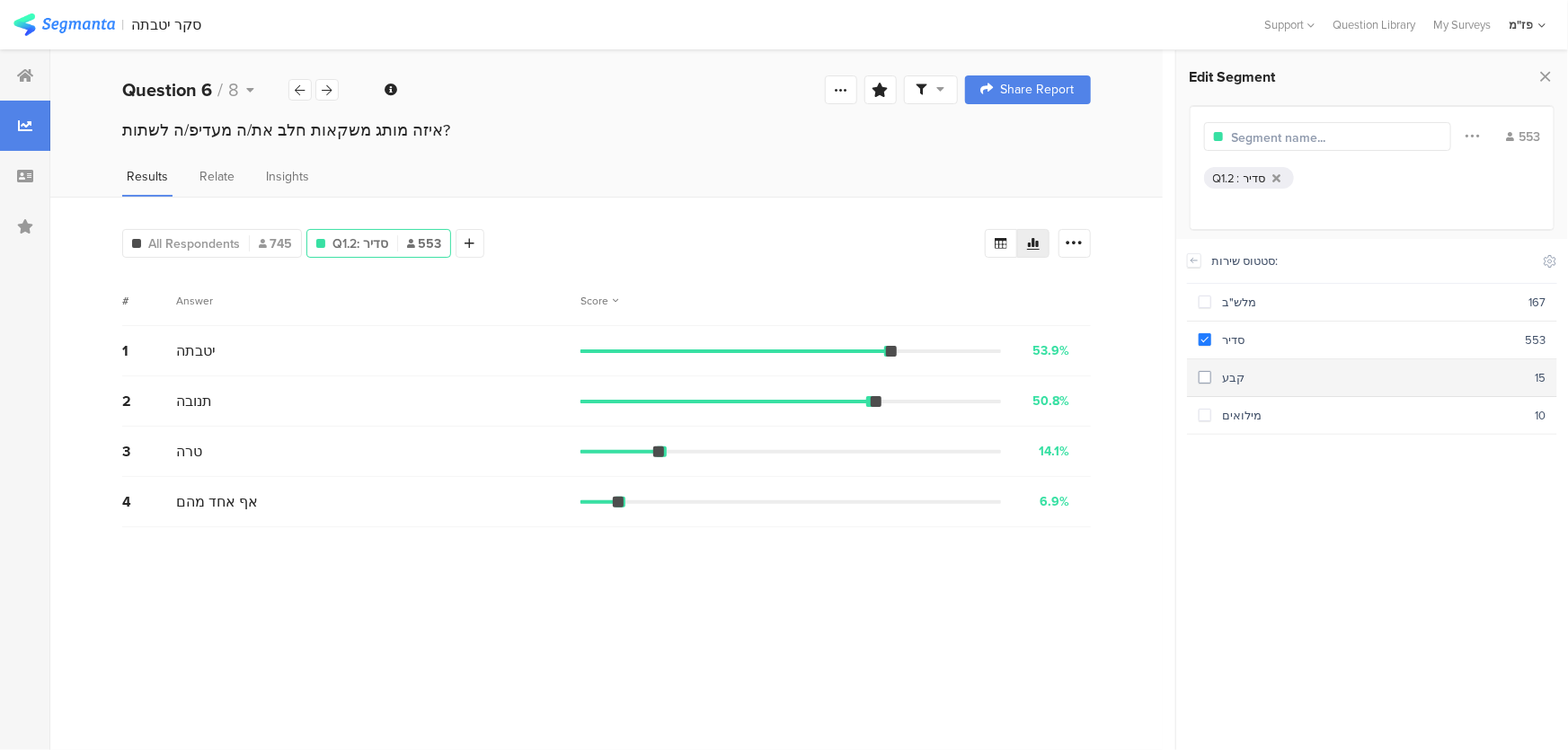
click at [1222, 371] on div "קבע" at bounding box center [1372, 378] width 324 height 17
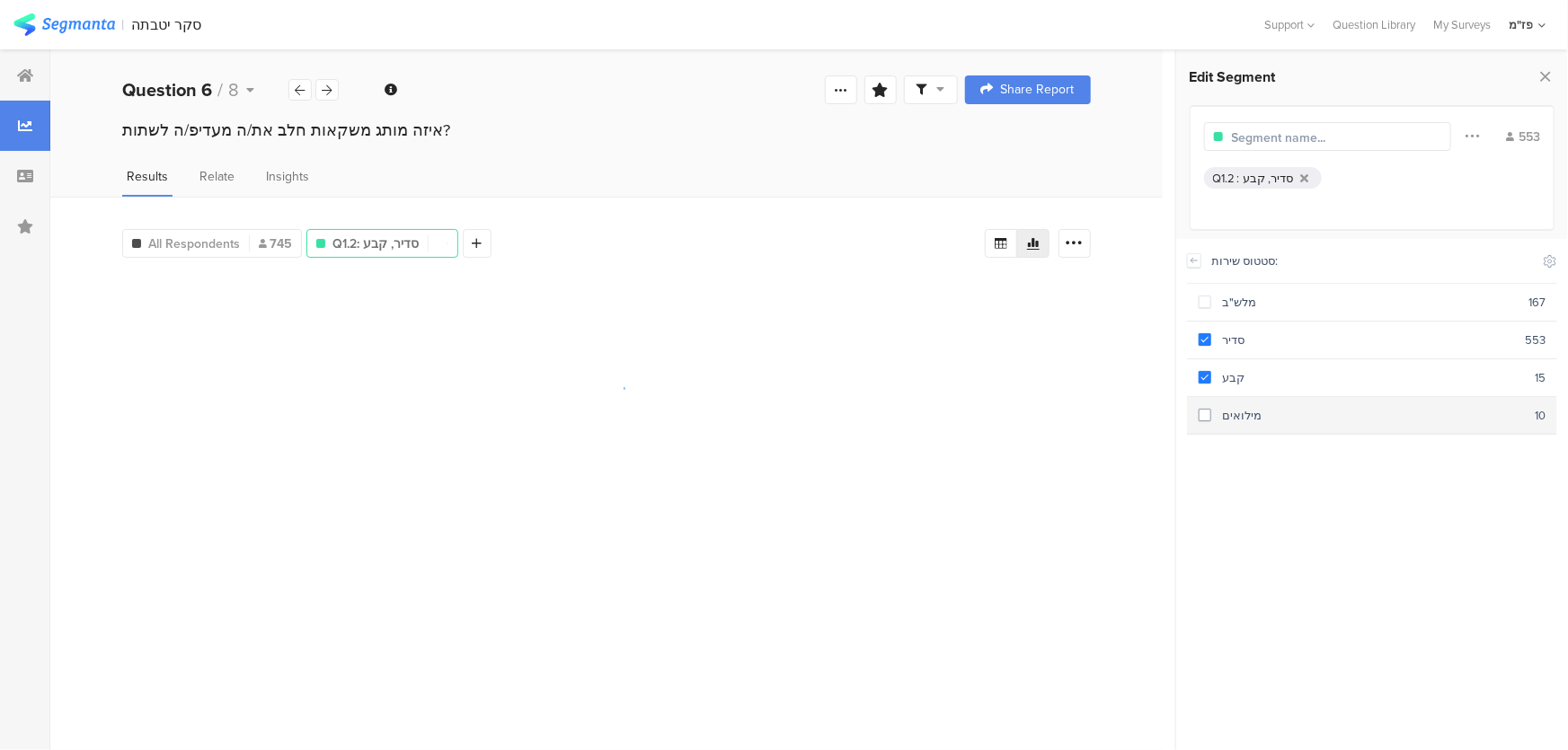
click at [1236, 415] on div "מילואים" at bounding box center [1372, 416] width 324 height 17
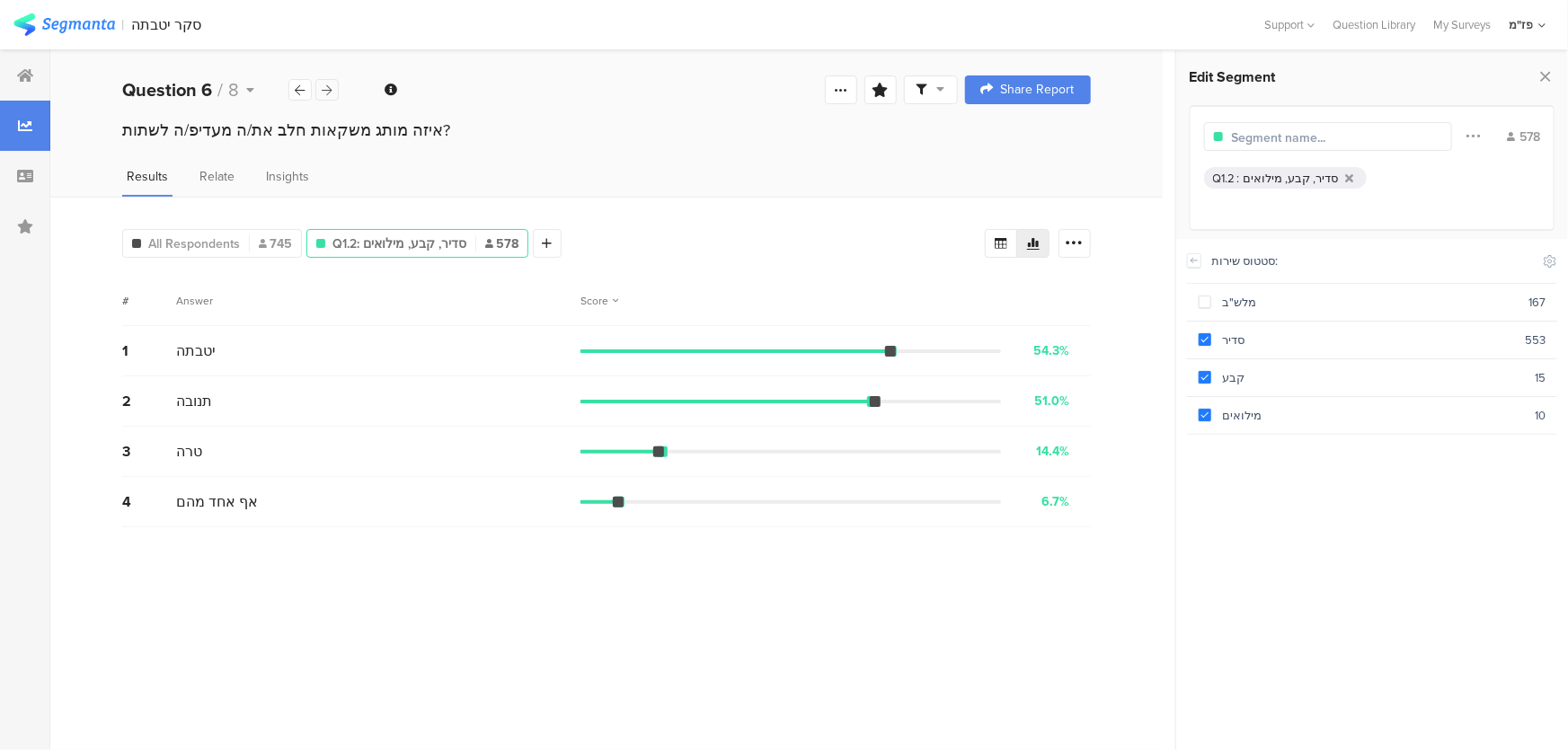
click at [332, 90] on div at bounding box center [327, 90] width 23 height 21
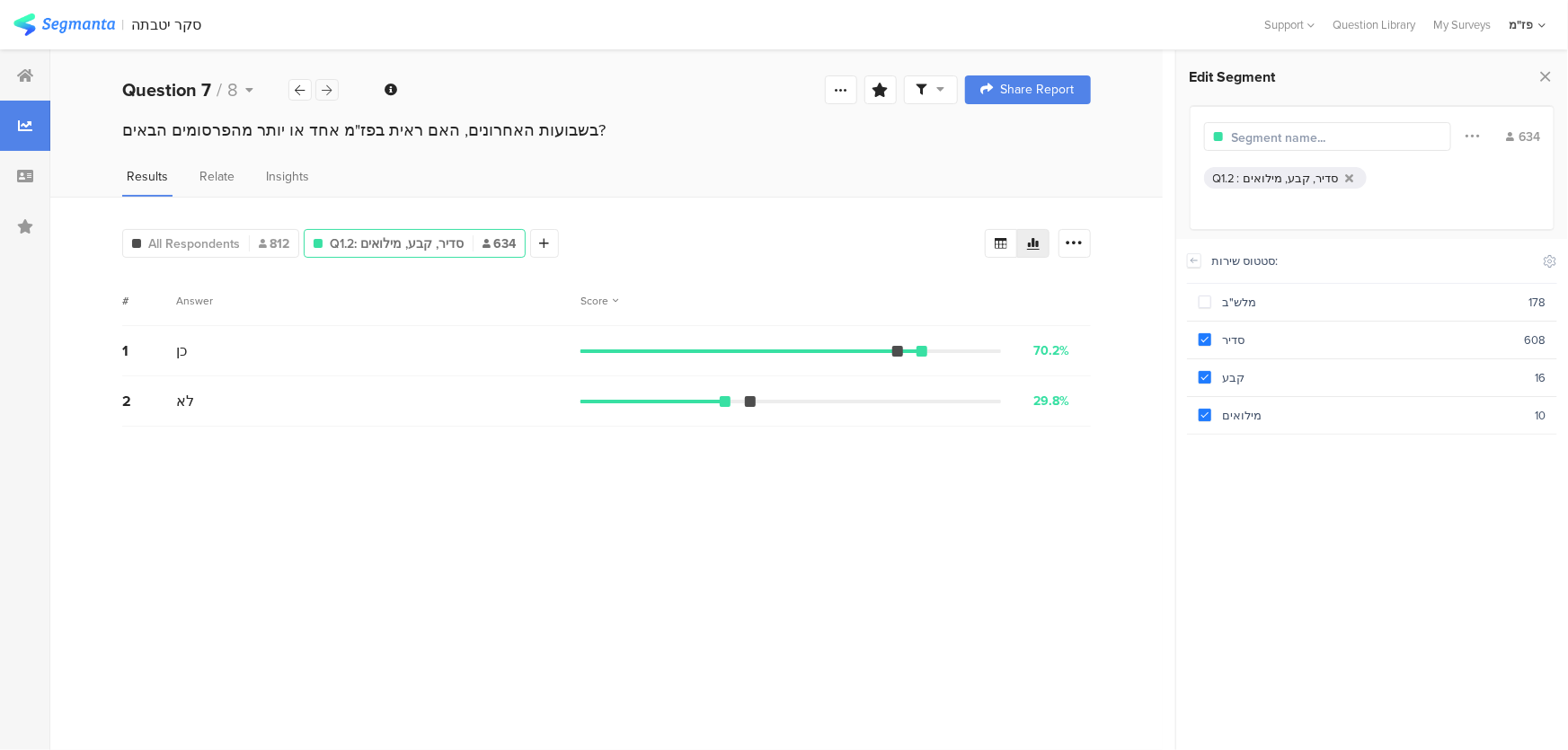
click at [332, 90] on div at bounding box center [327, 90] width 23 height 21
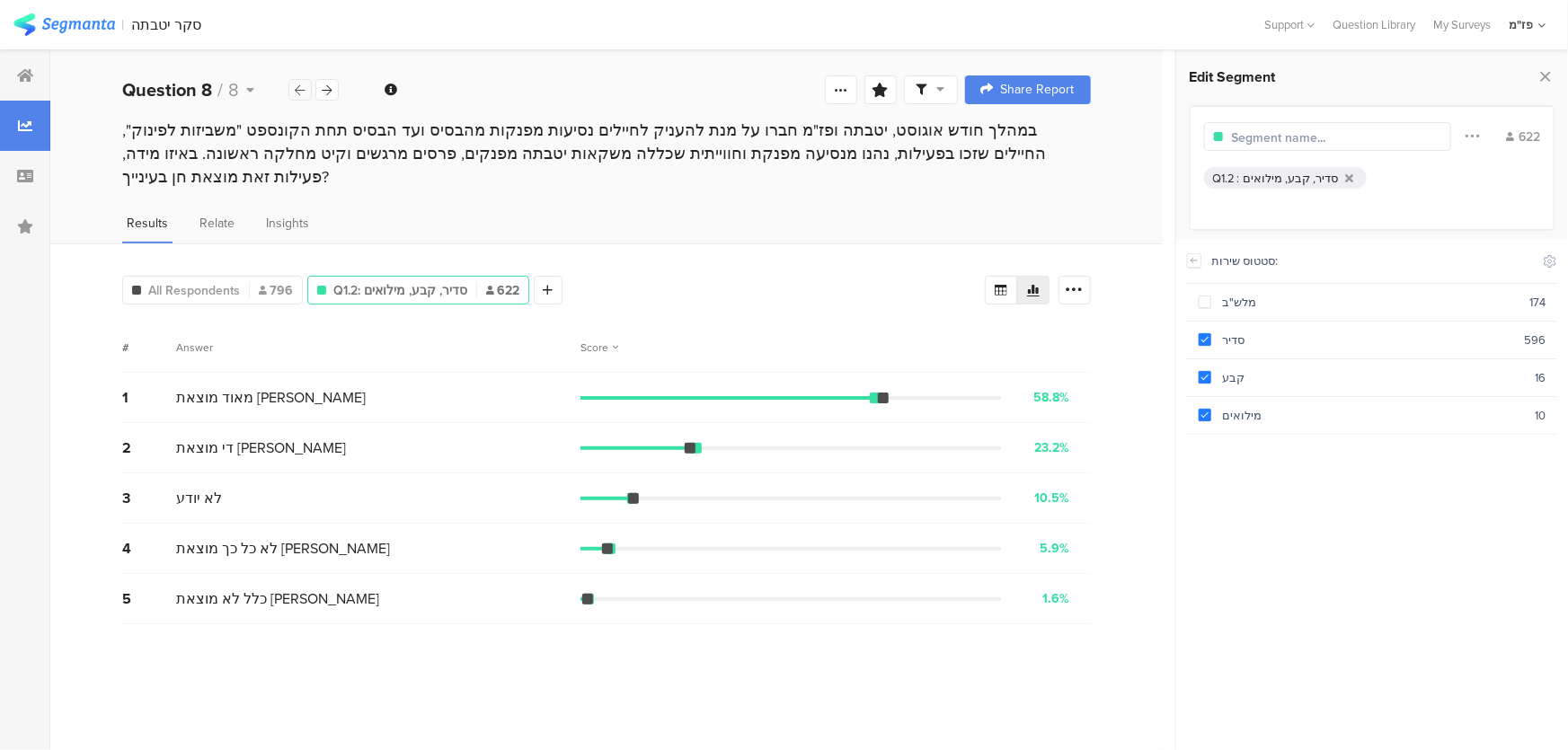
click at [305, 90] on div at bounding box center [299, 90] width 23 height 21
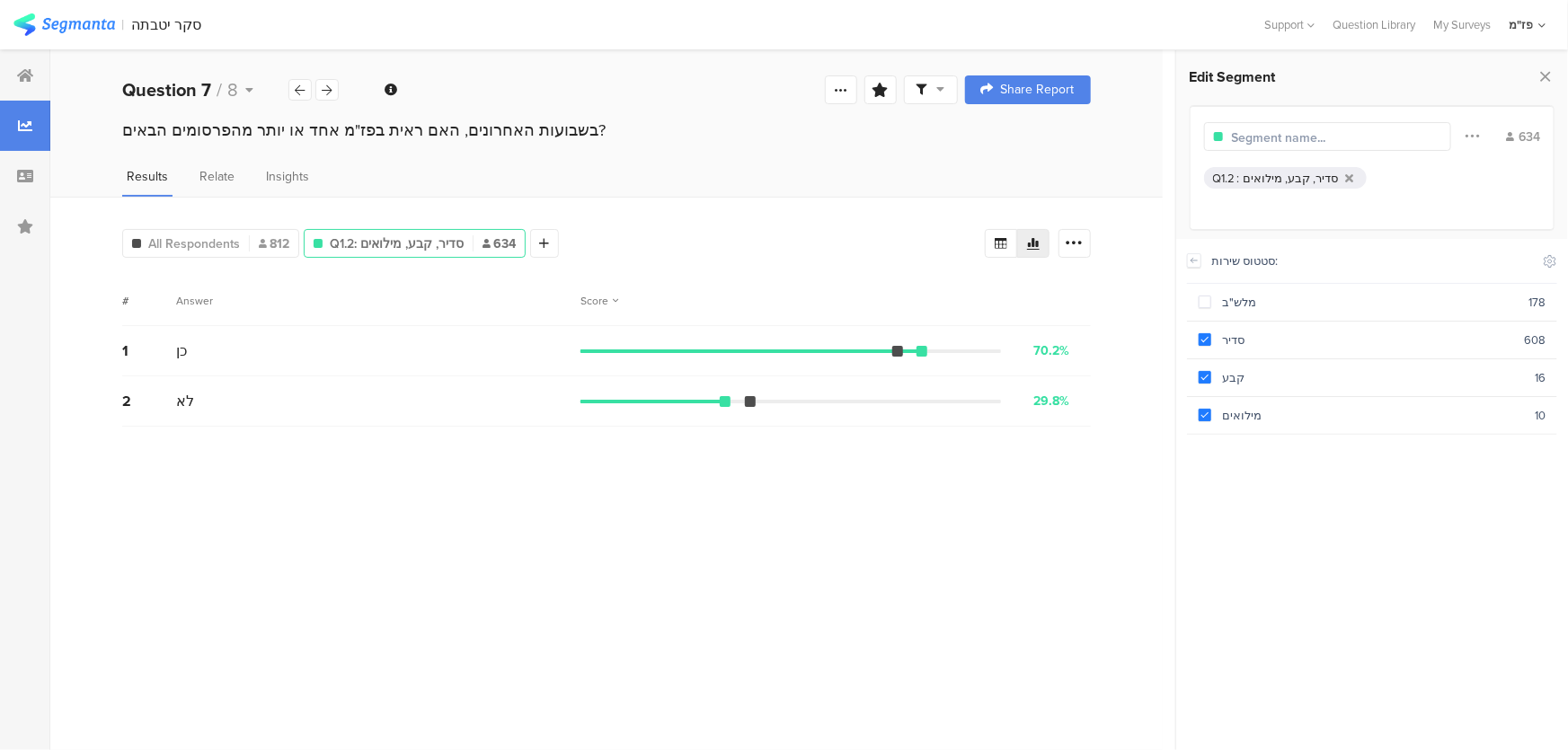
click at [844, 215] on div "All Respondents 812 Q1.2: סדיר, קבע, מילואים 634 Add Segment Segment markers Co…" at bounding box center [606, 474] width 1112 height 554
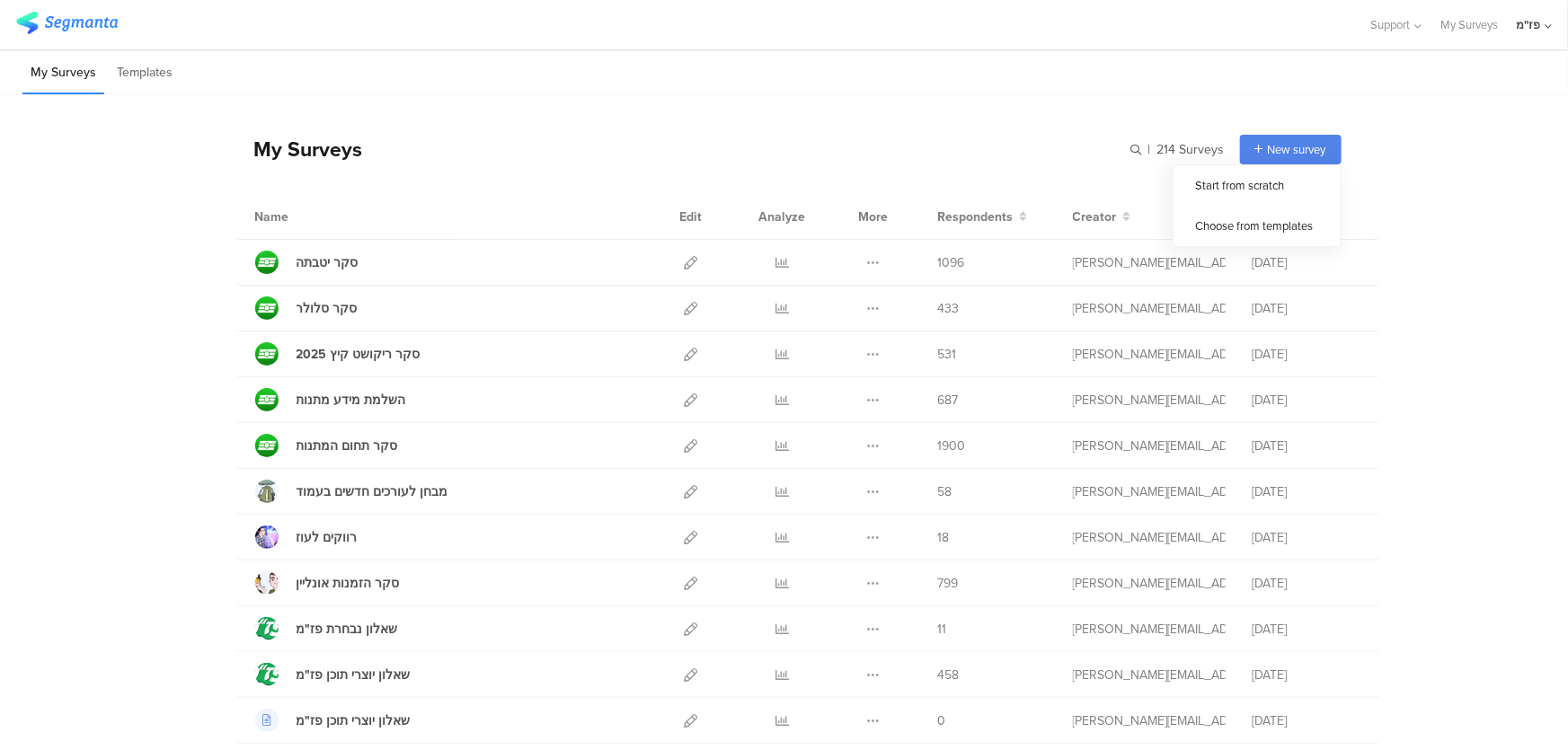
click at [846, 120] on div "My Surveys | 214 Surveys New survey Start from scratch Choose from templates" at bounding box center [789, 149] width 1105 height 72
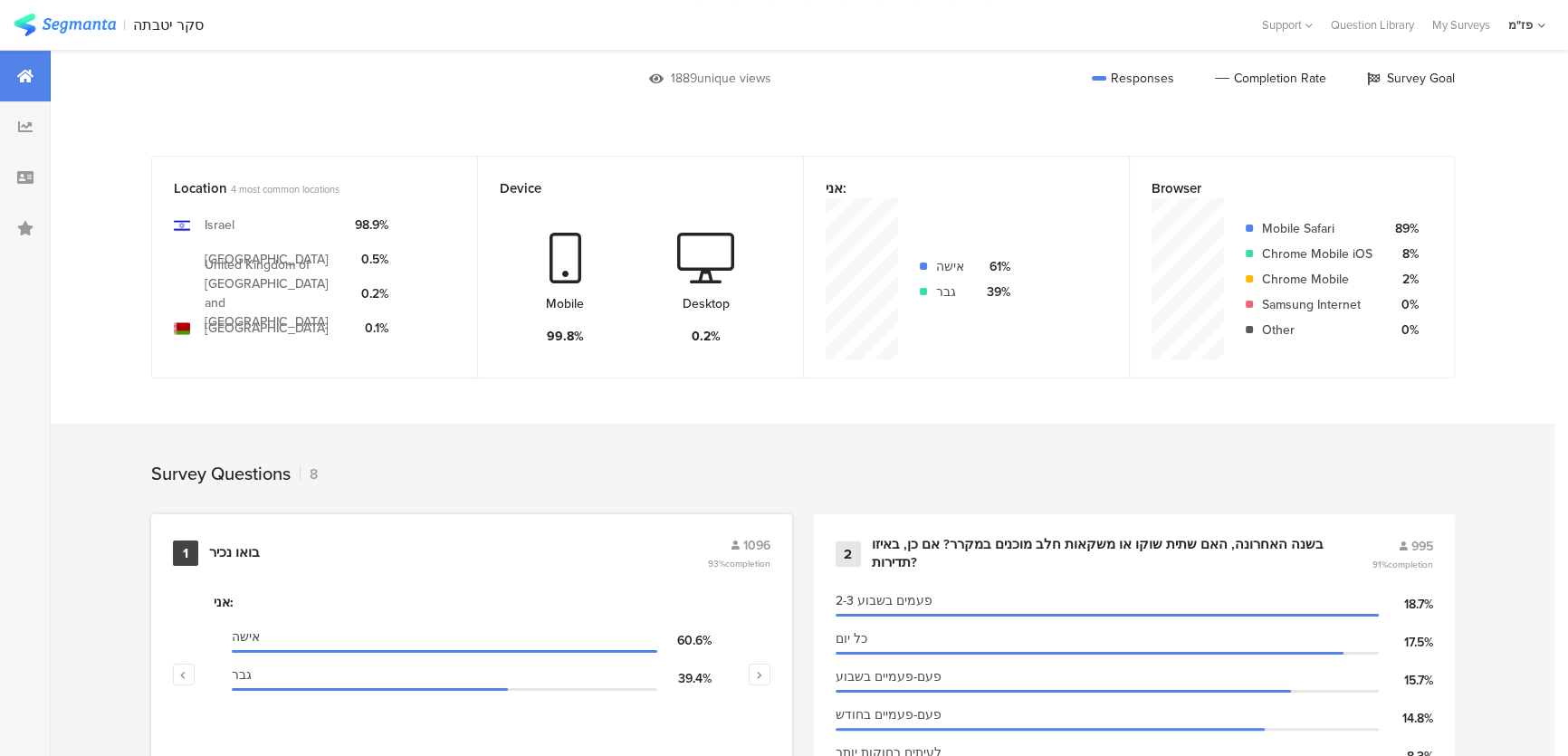
scroll to position [411, 0]
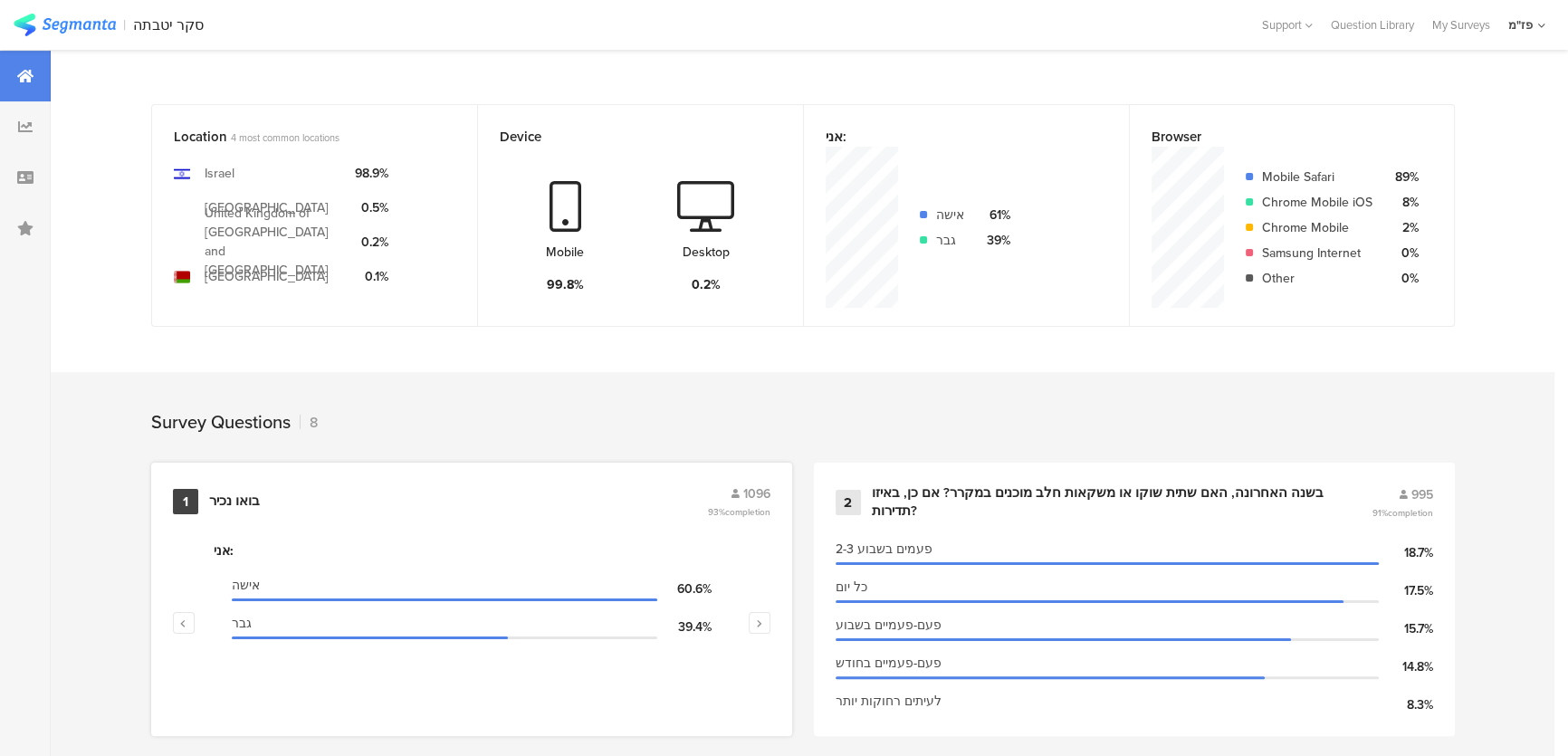
click at [236, 498] on div "בואו נכיר" at bounding box center [235, 502] width 51 height 19
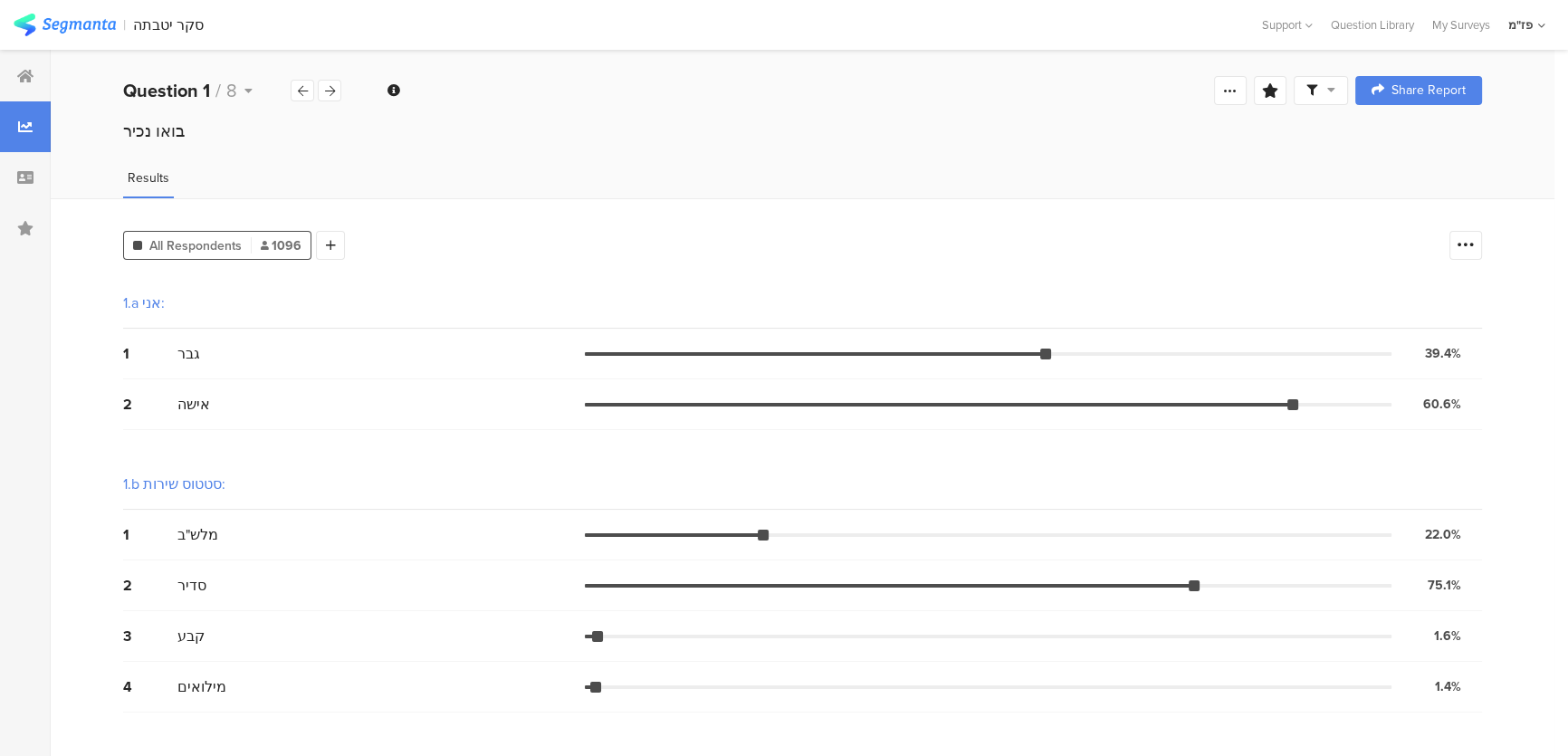
click at [329, 105] on div "Welcome page 1 בואו נכיר 1a אני: 1b סטטוס שירות: 1c גיל: 1d אופי השירות שלך: 1e…" at bounding box center [803, 91] width 1504 height 58
click at [328, 97] on div at bounding box center [329, 91] width 23 height 21
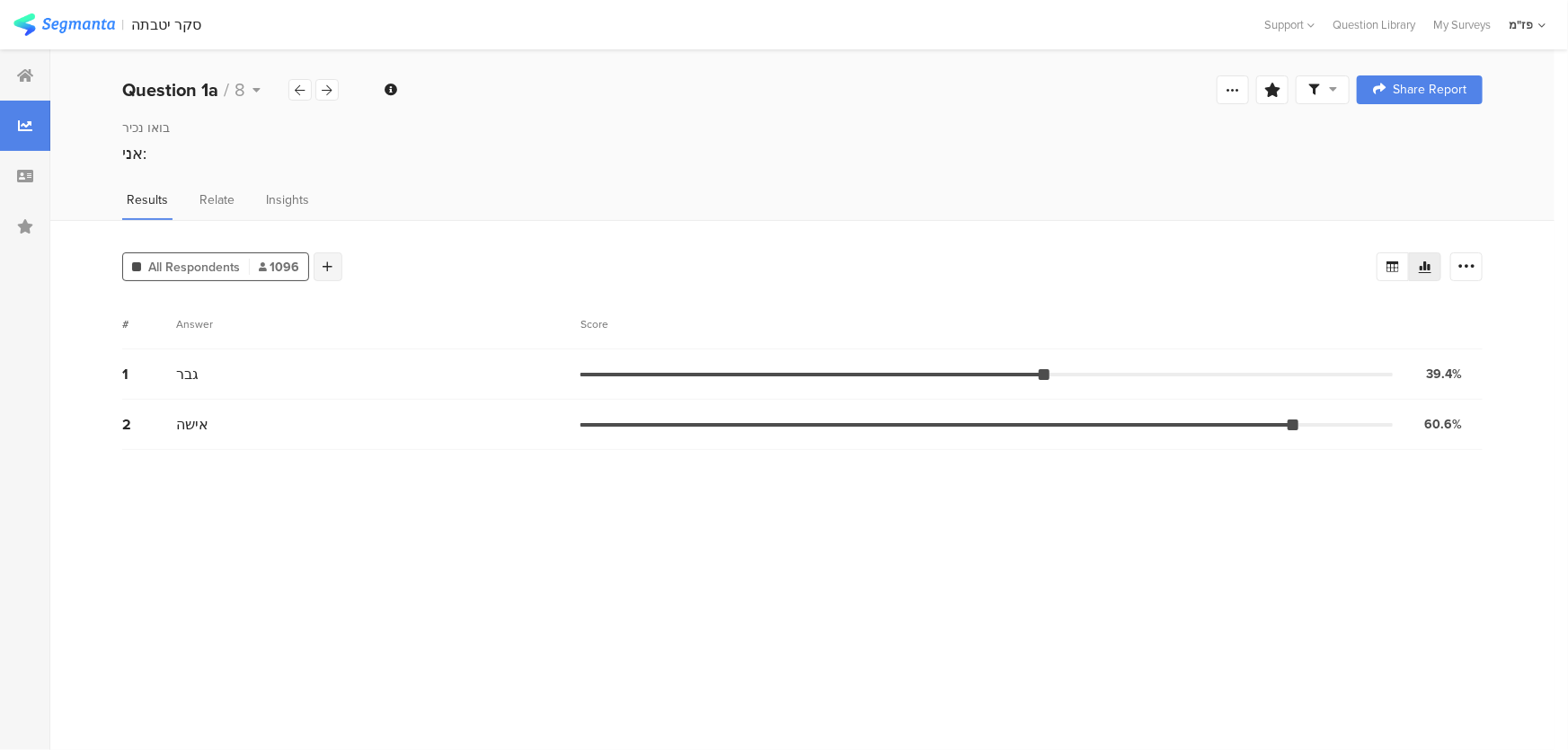
click at [328, 269] on icon at bounding box center [328, 267] width 10 height 13
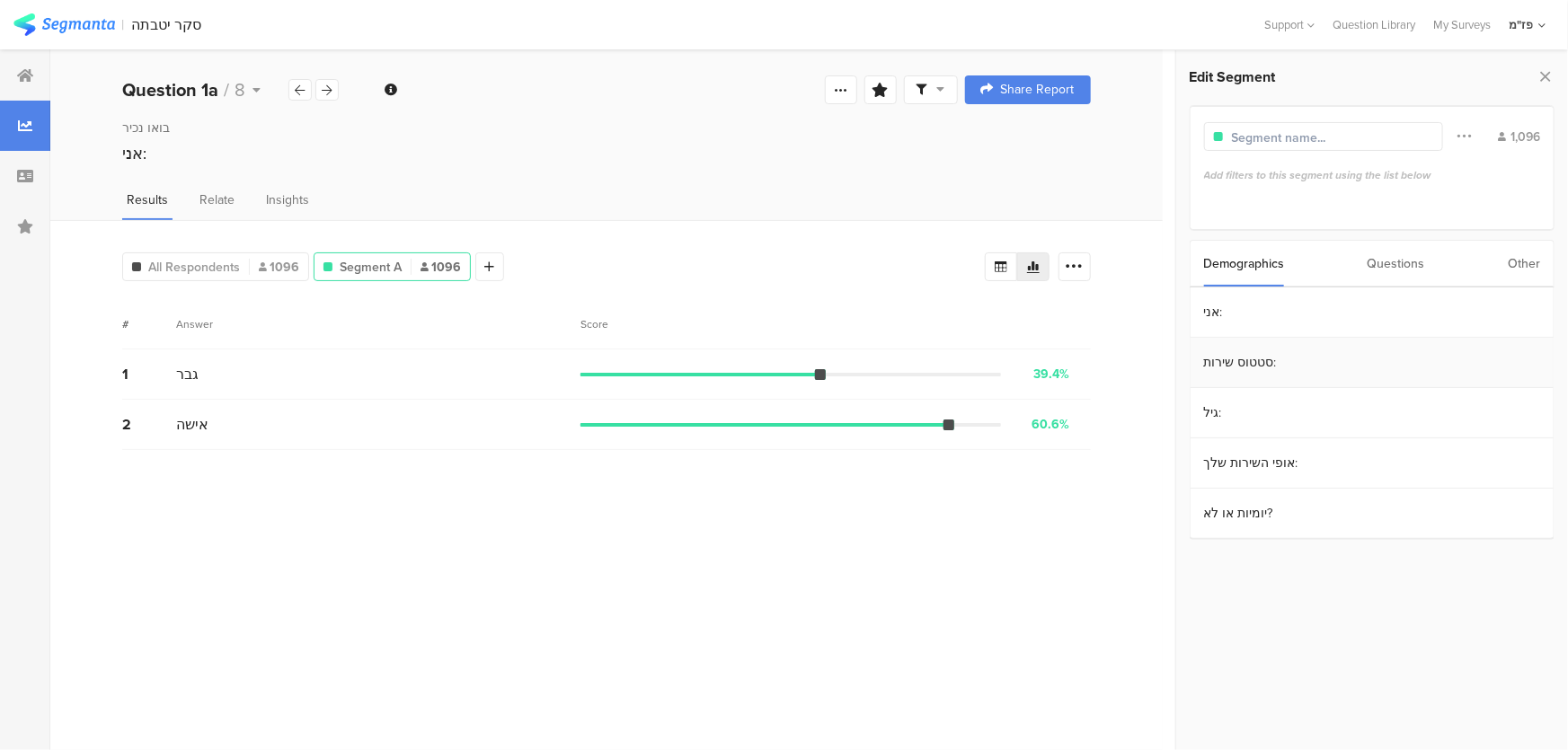
click at [1280, 375] on section "סטטוס שירות:" at bounding box center [1372, 363] width 363 height 50
click at [1261, 340] on div "סדיר" at bounding box center [1367, 340] width 314 height 17
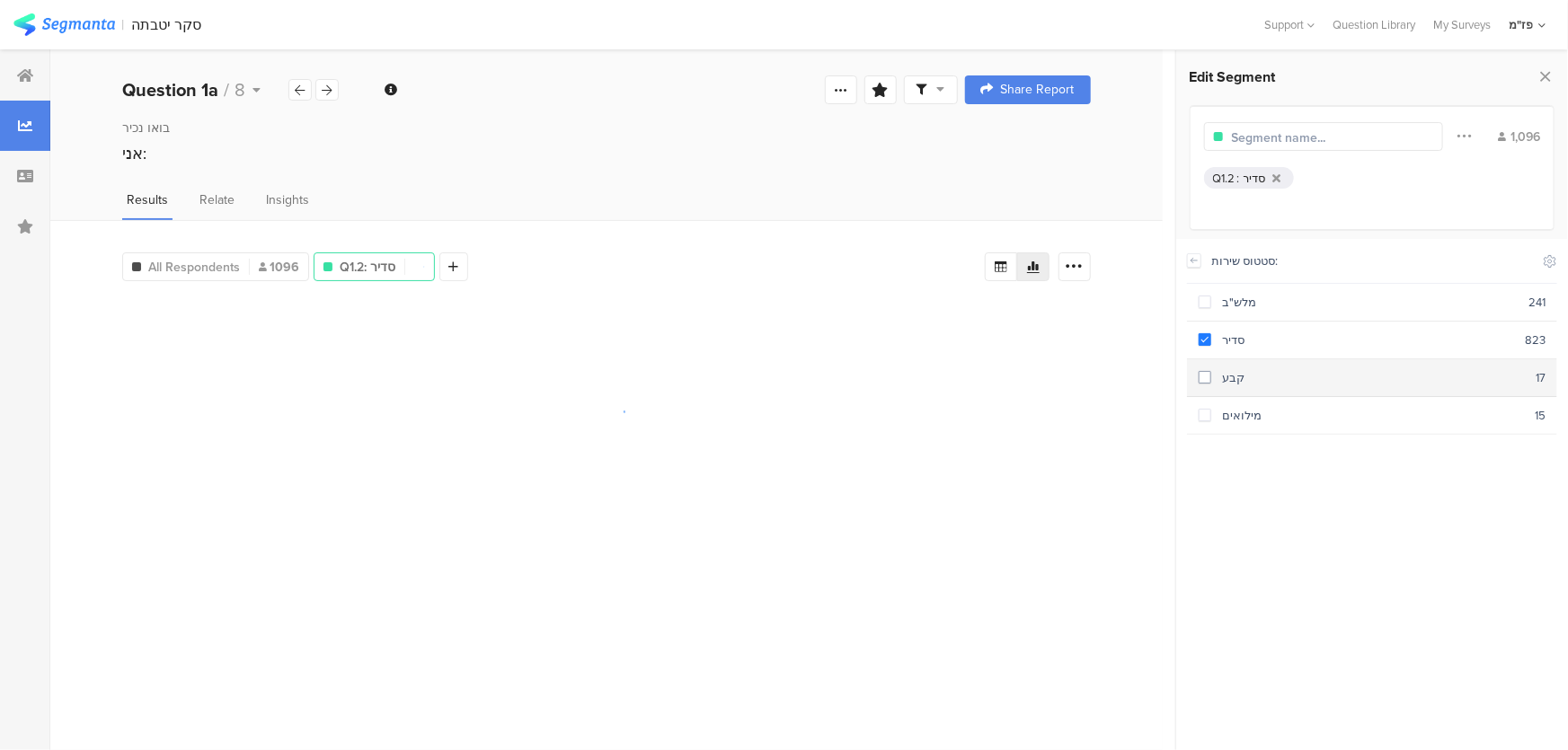
click at [1258, 378] on div "קבע" at bounding box center [1373, 378] width 325 height 17
click at [1259, 397] on section "מילואים 15" at bounding box center [1371, 416] width 370 height 38
click at [642, 202] on div "Results Relate Insights" at bounding box center [606, 205] width 1112 height 30
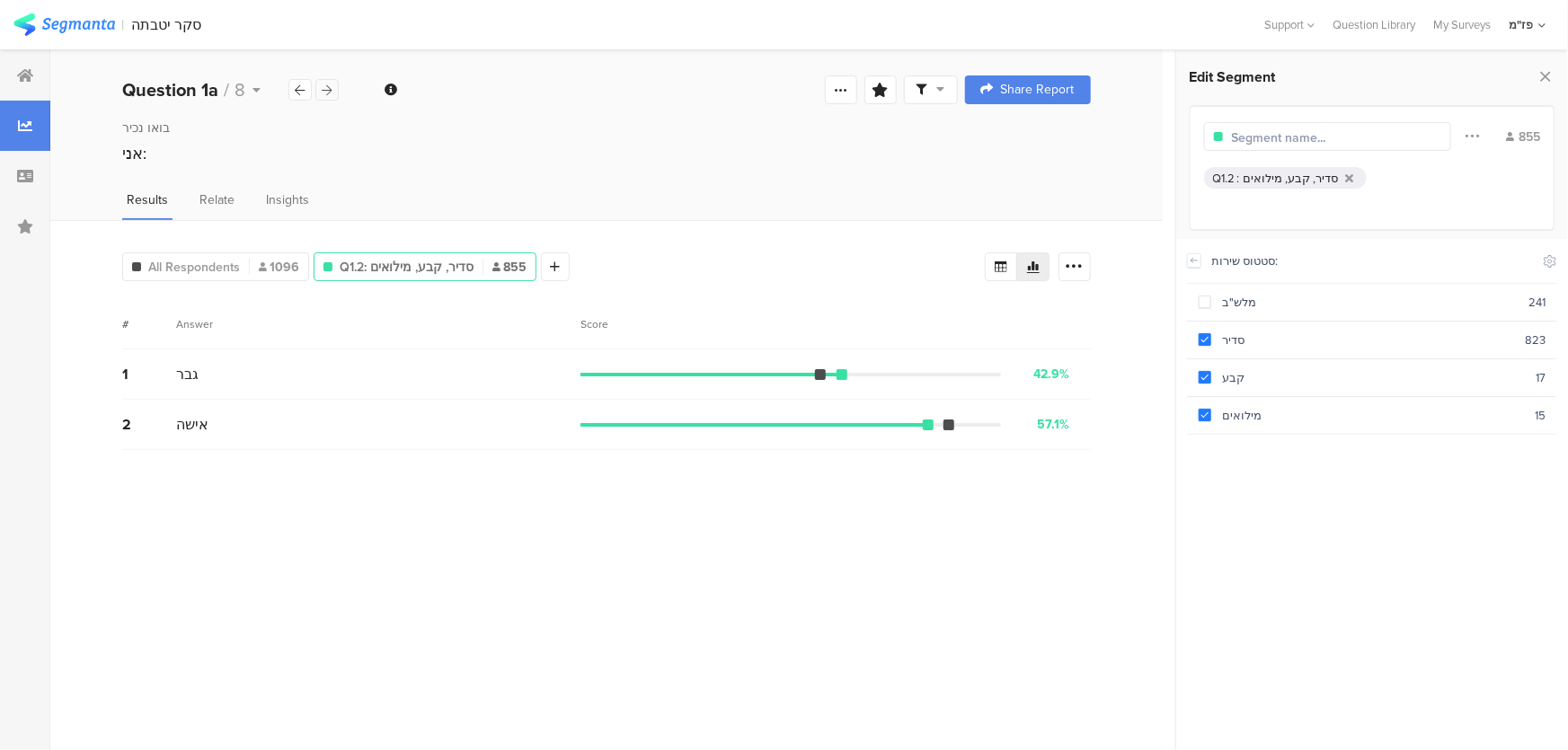
click at [321, 91] on div at bounding box center [327, 90] width 23 height 21
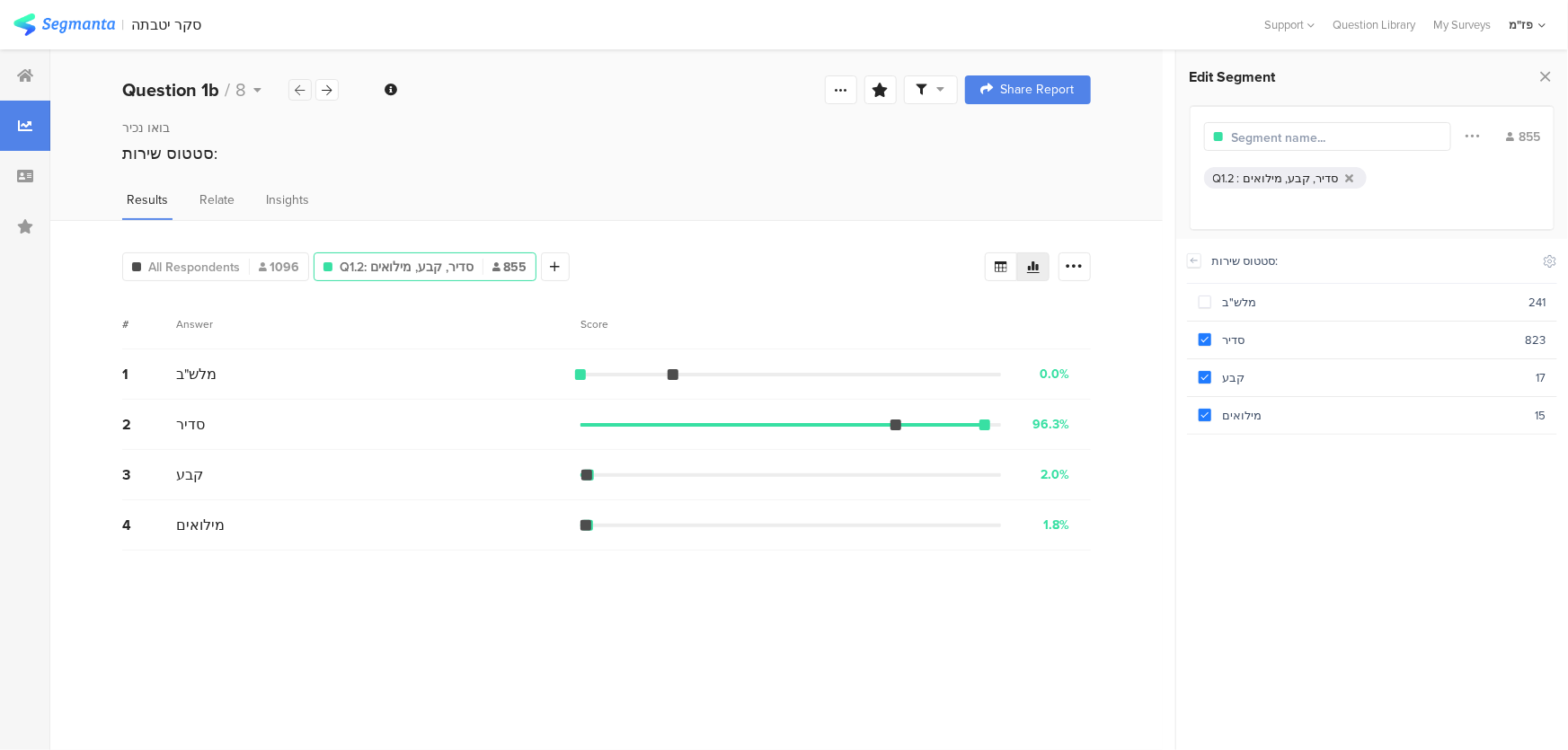
click at [305, 87] on div at bounding box center [299, 90] width 23 height 21
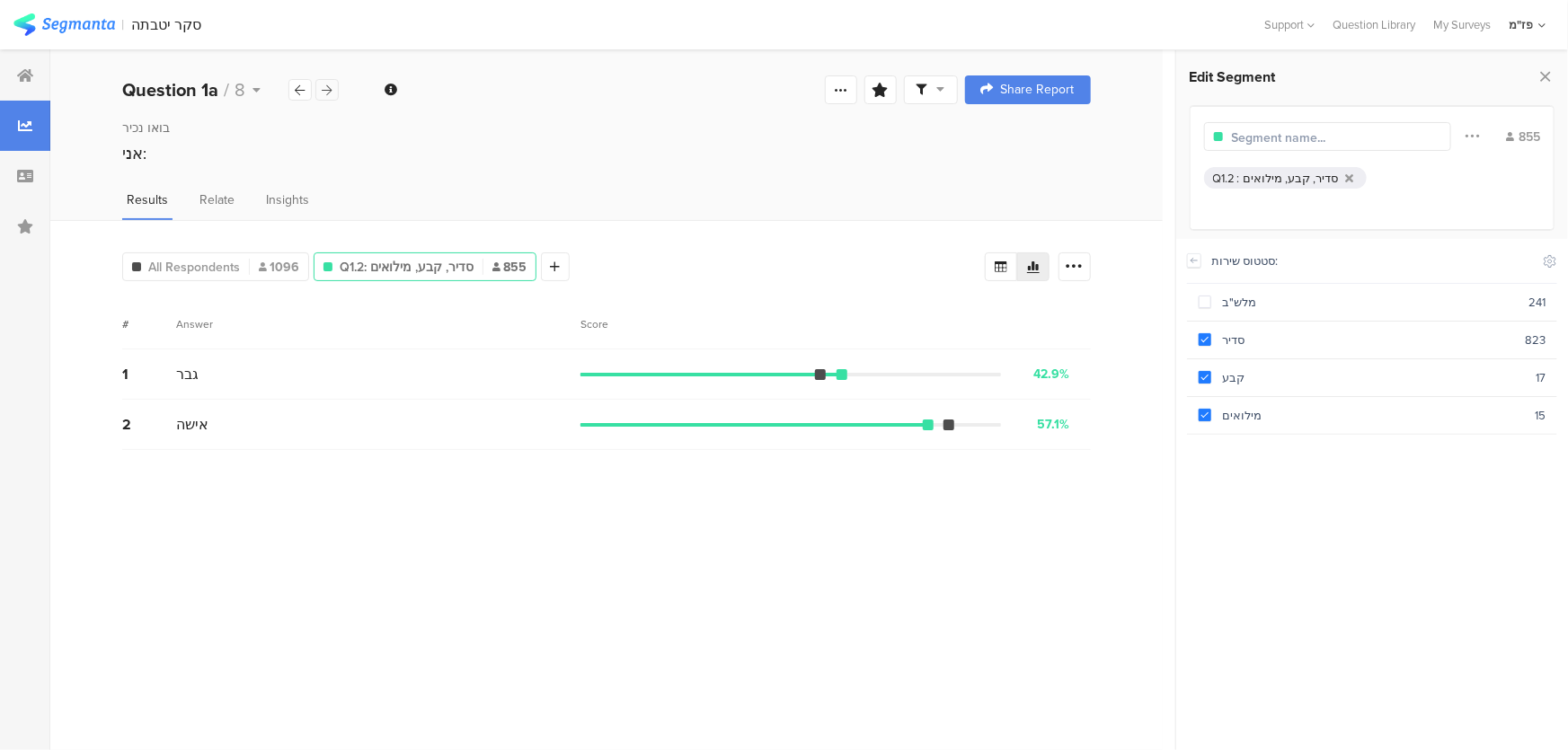
click at [331, 91] on icon at bounding box center [328, 90] width 10 height 12
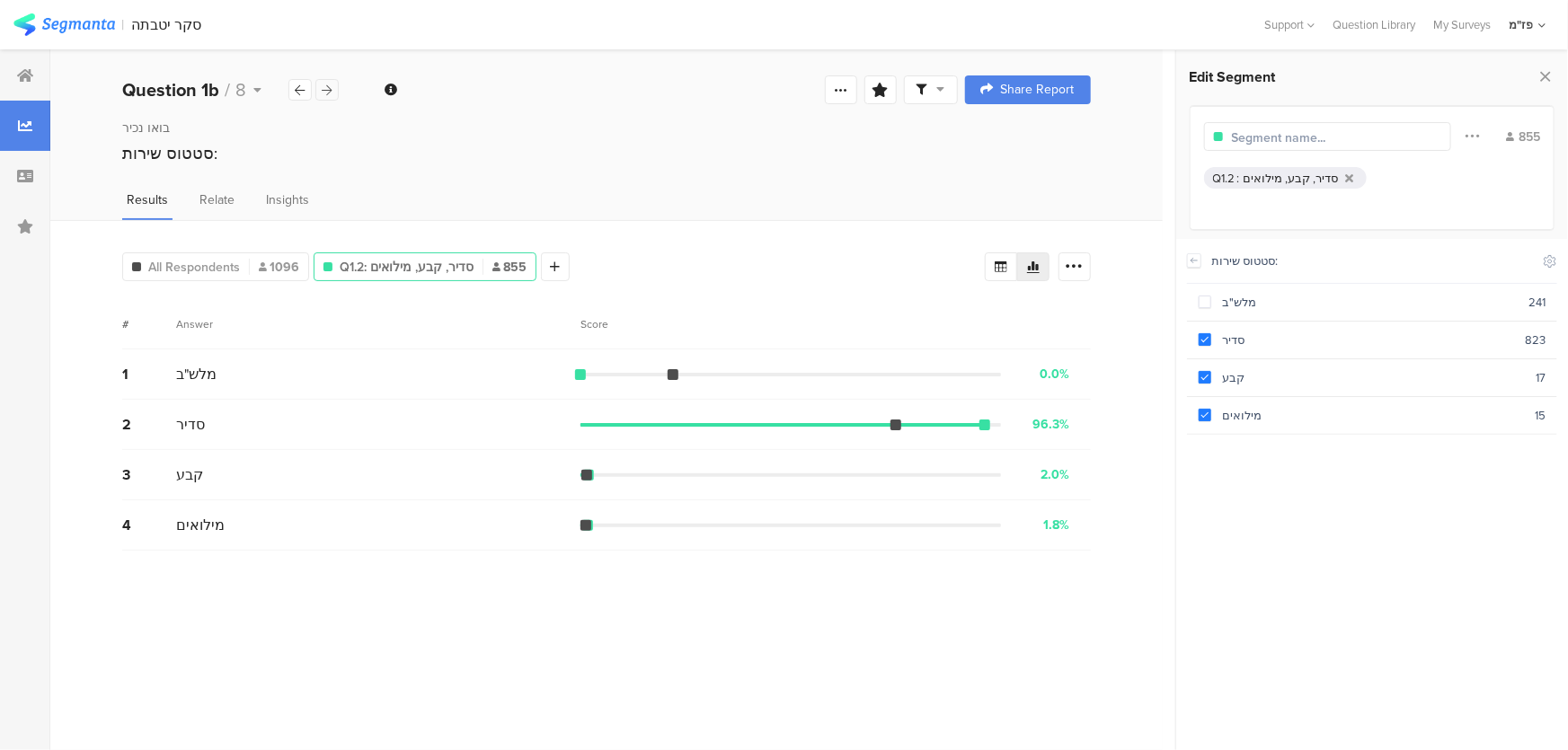
click at [331, 91] on icon at bounding box center [328, 90] width 10 height 12
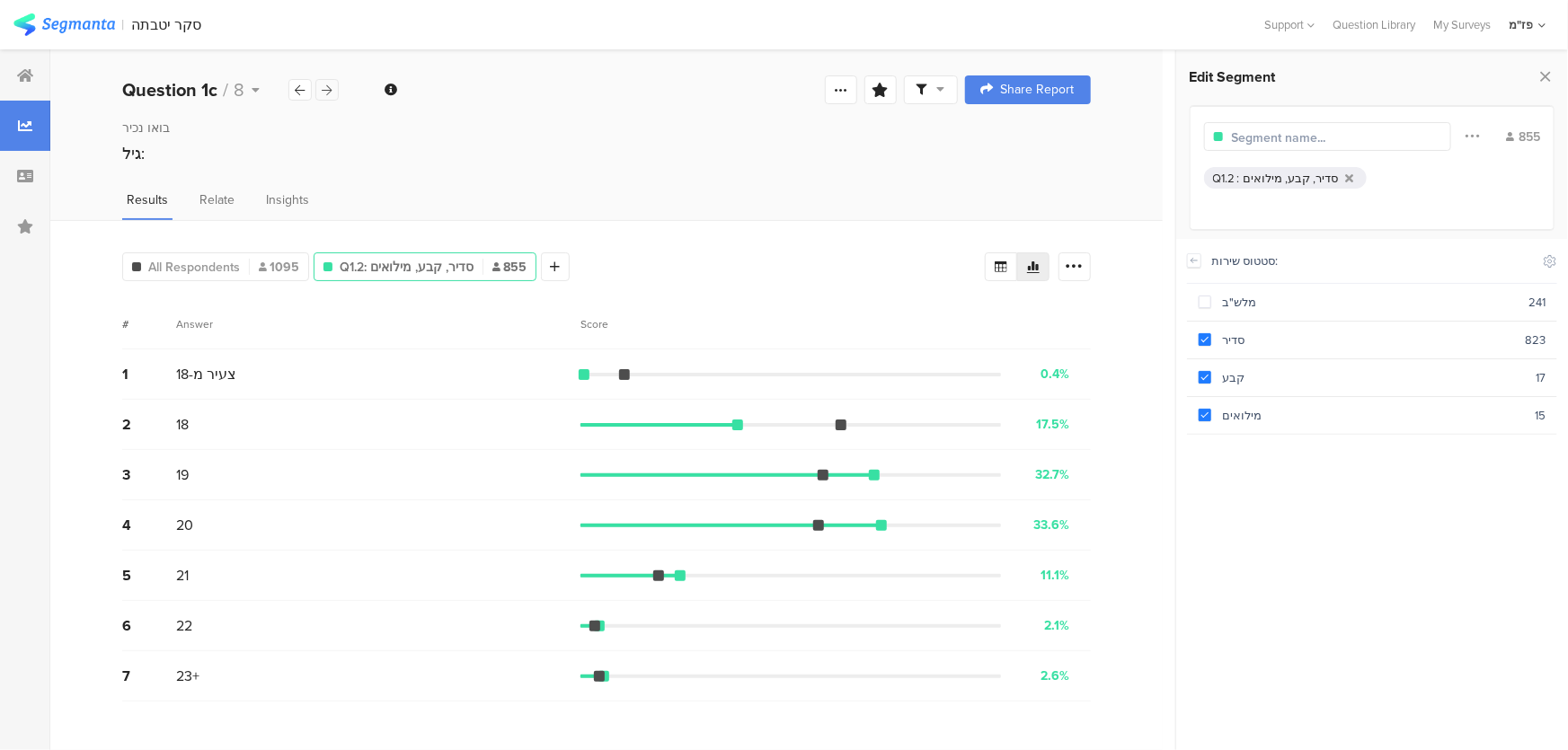
click at [331, 91] on icon at bounding box center [328, 90] width 10 height 12
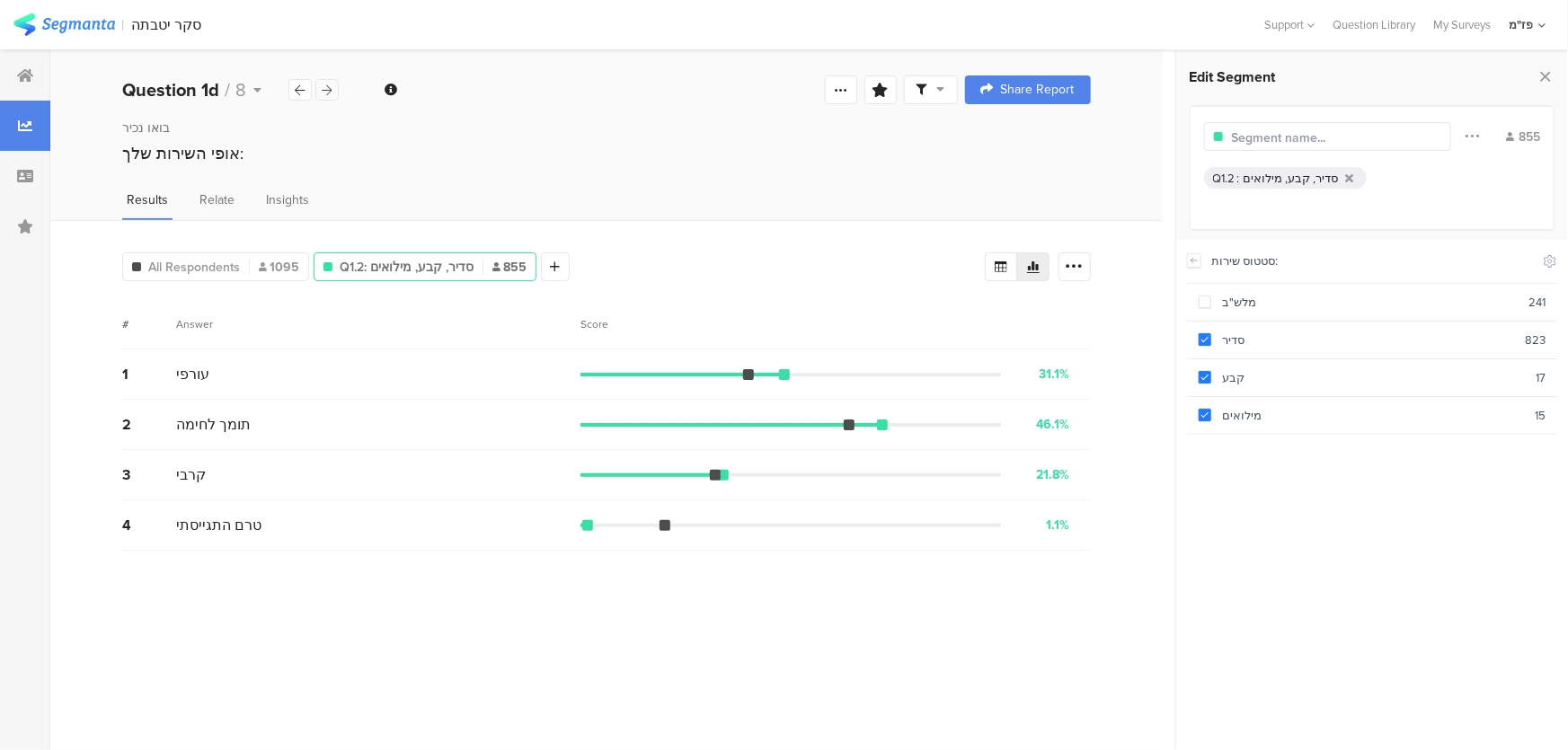
click at [331, 91] on icon at bounding box center [328, 90] width 10 height 12
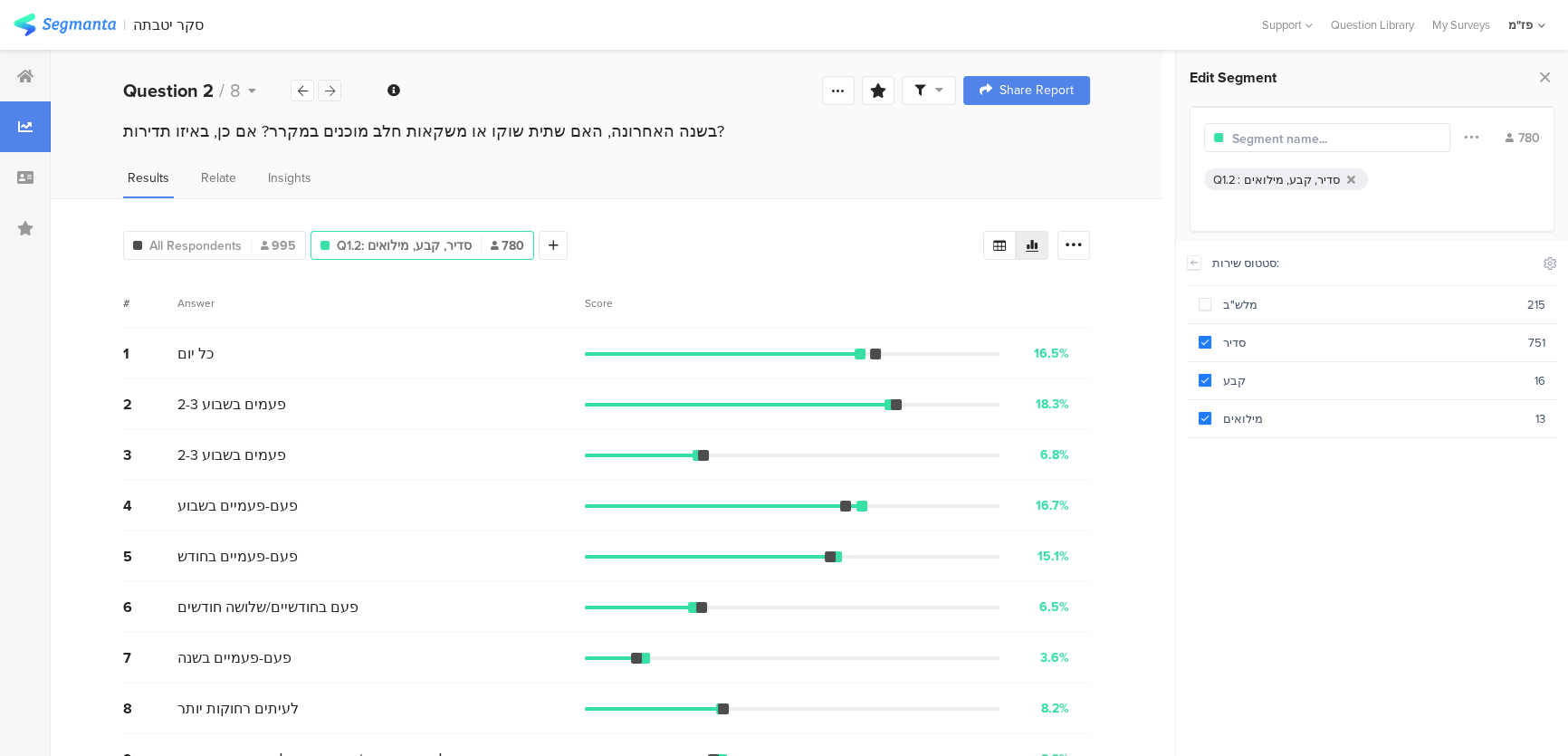
click at [334, 92] on icon at bounding box center [330, 91] width 10 height 12
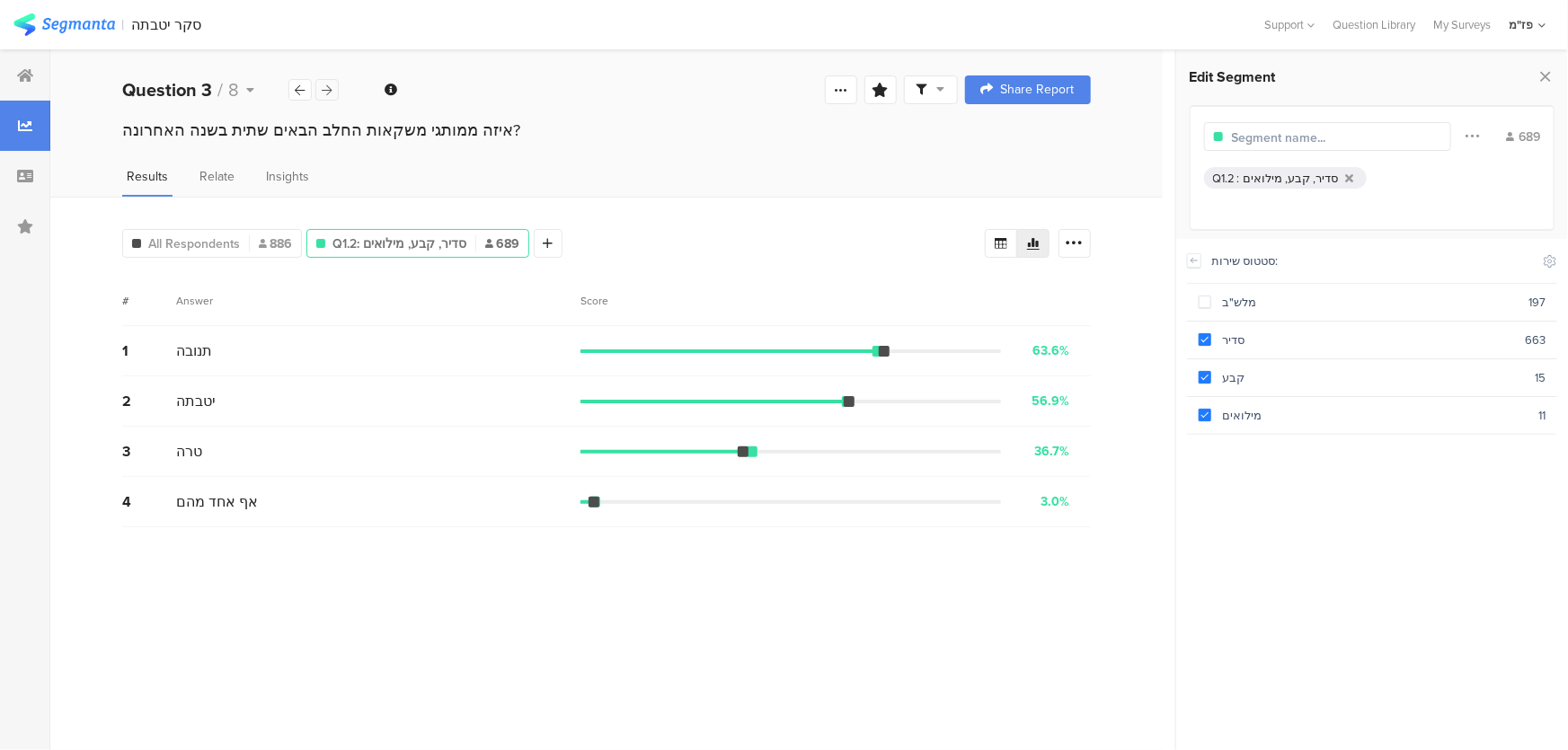
click at [331, 91] on icon at bounding box center [328, 90] width 10 height 12
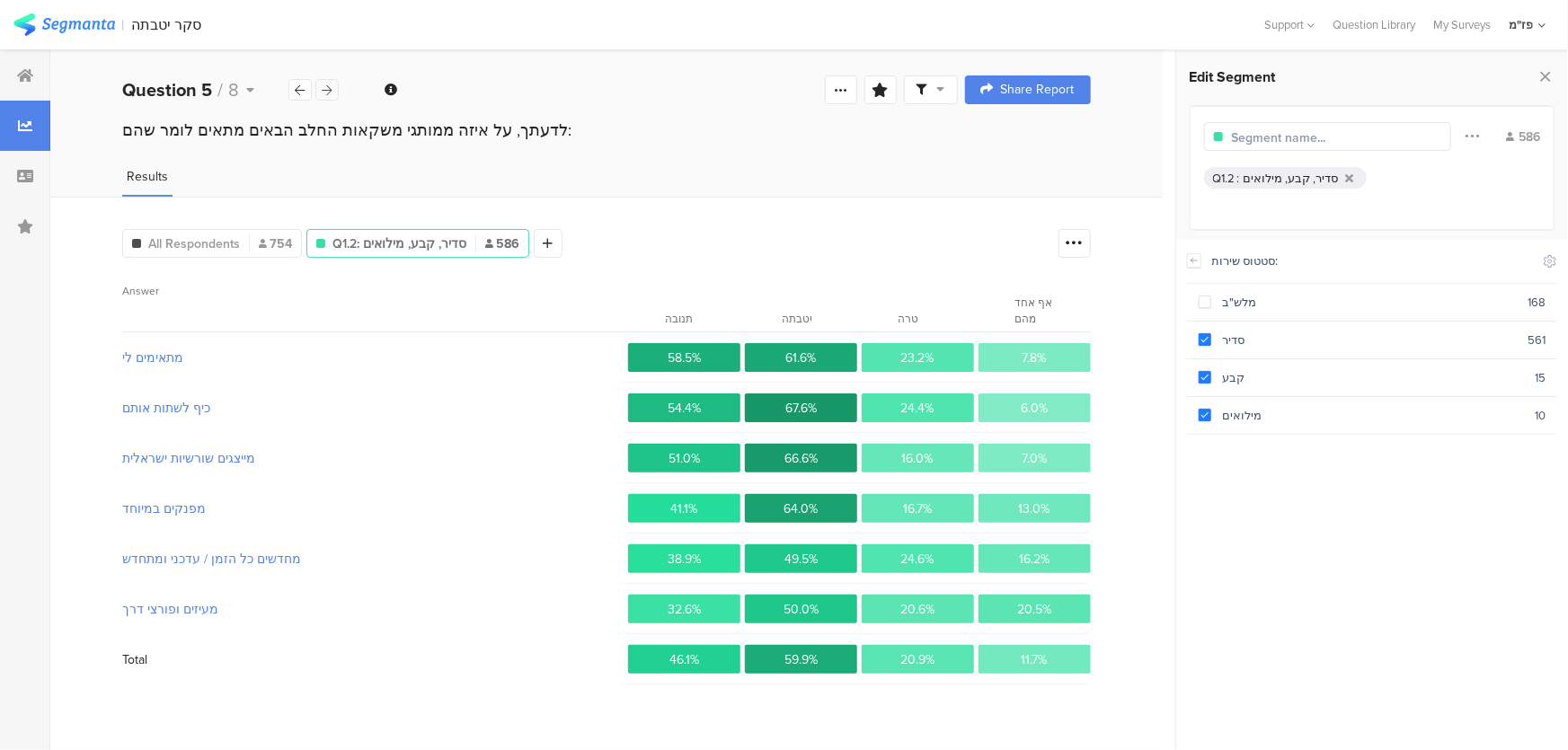
click at [335, 95] on div at bounding box center [327, 90] width 23 height 21
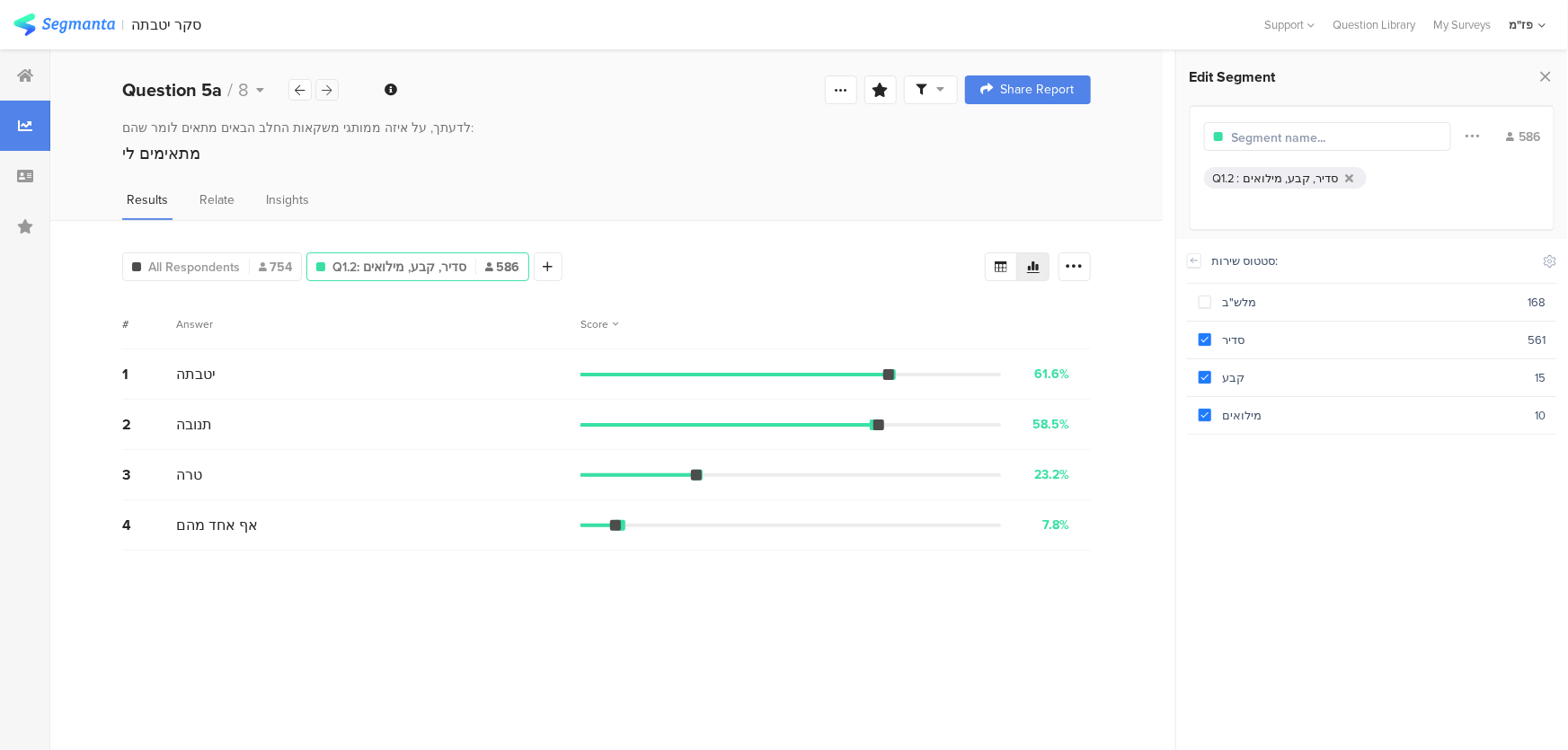
click at [335, 95] on div at bounding box center [327, 90] width 23 height 21
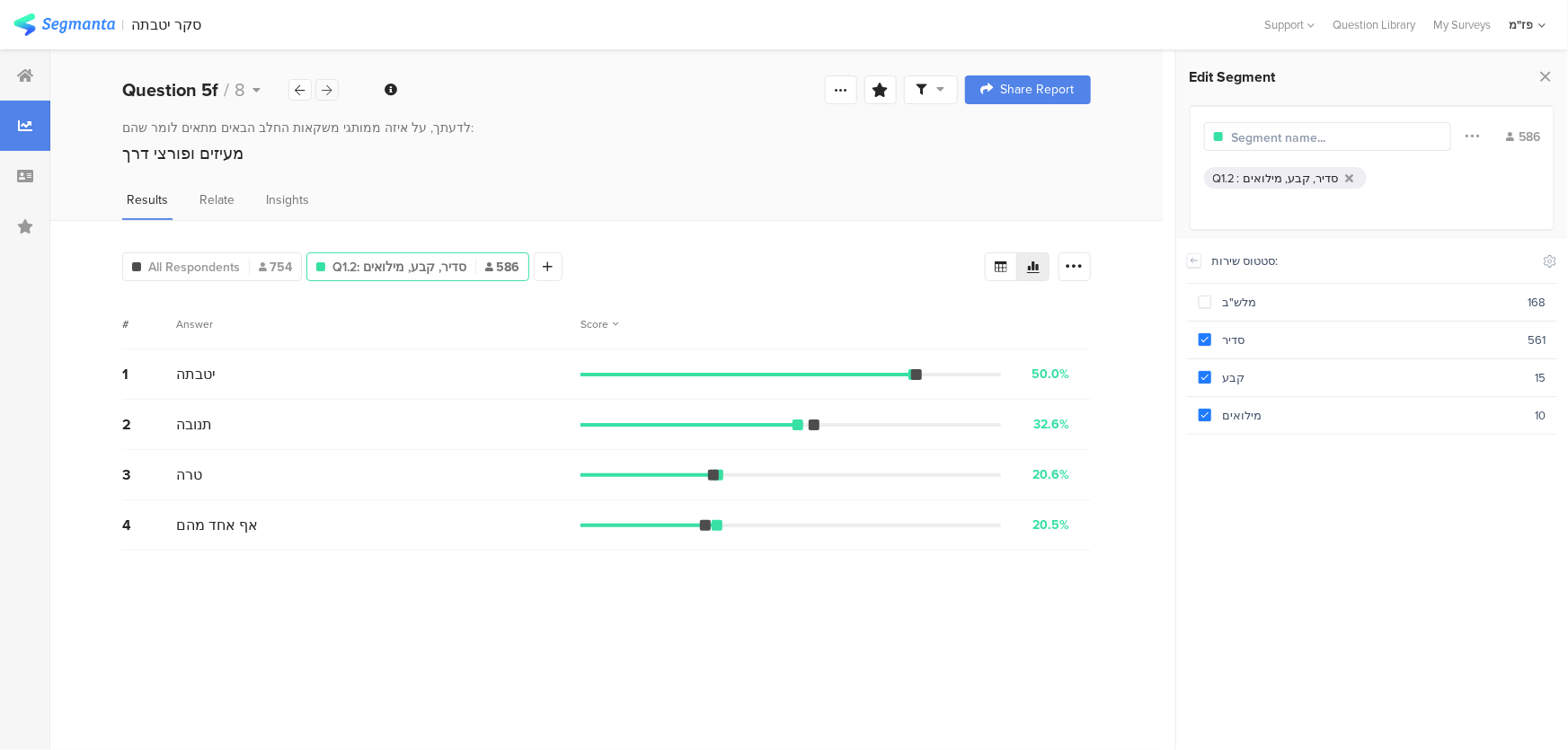
click at [335, 95] on div at bounding box center [327, 90] width 23 height 21
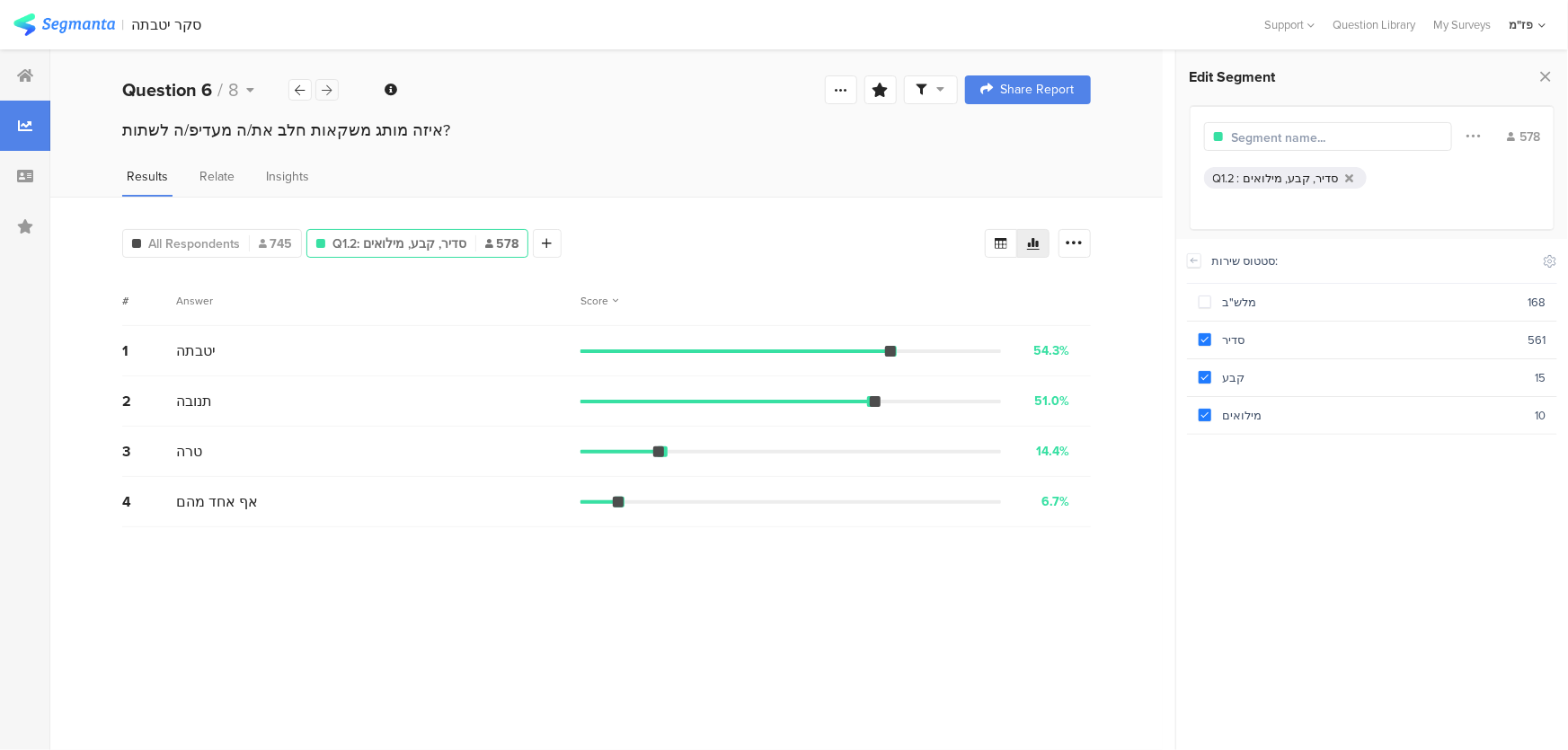
click at [335, 95] on div at bounding box center [327, 90] width 23 height 21
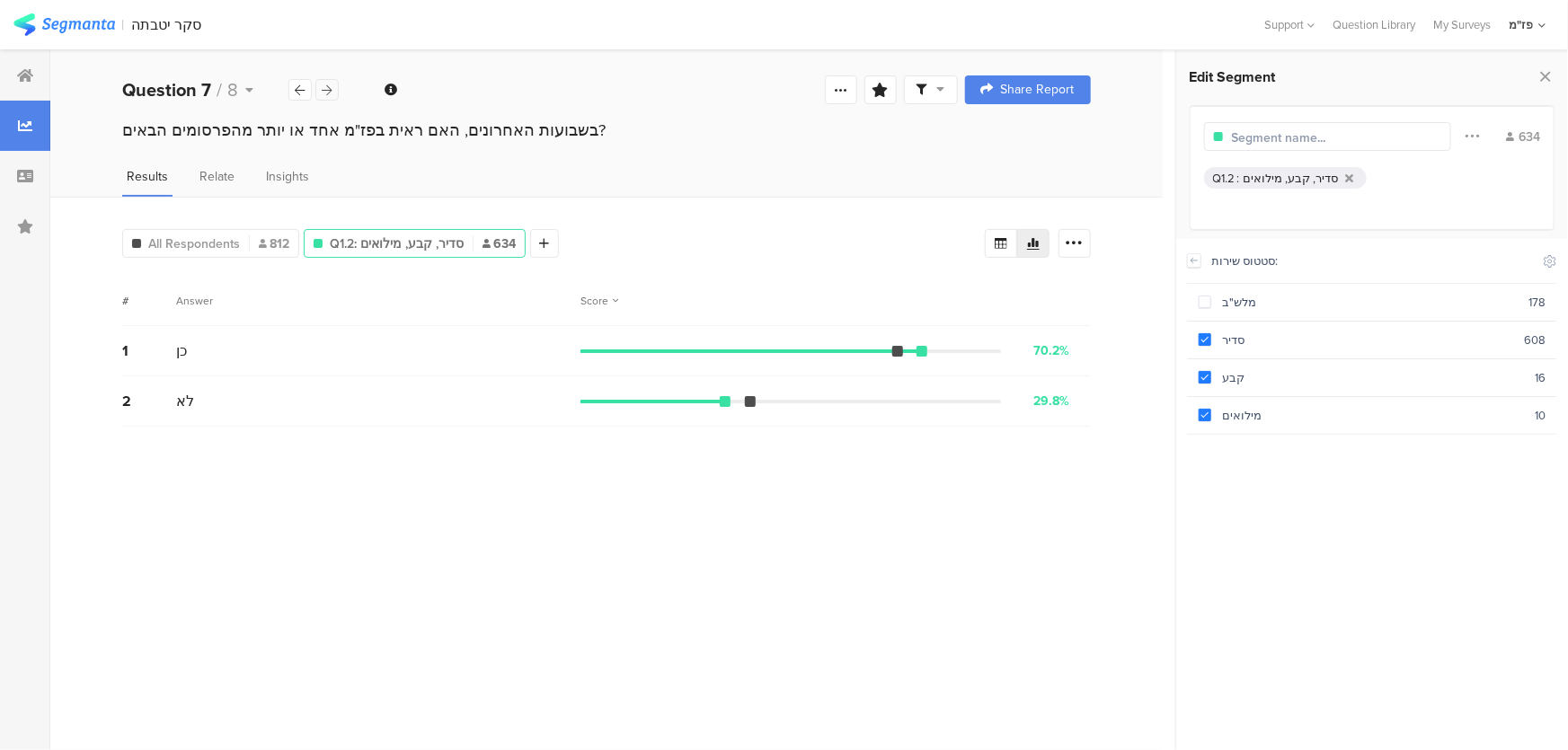
click at [335, 95] on div at bounding box center [327, 90] width 23 height 21
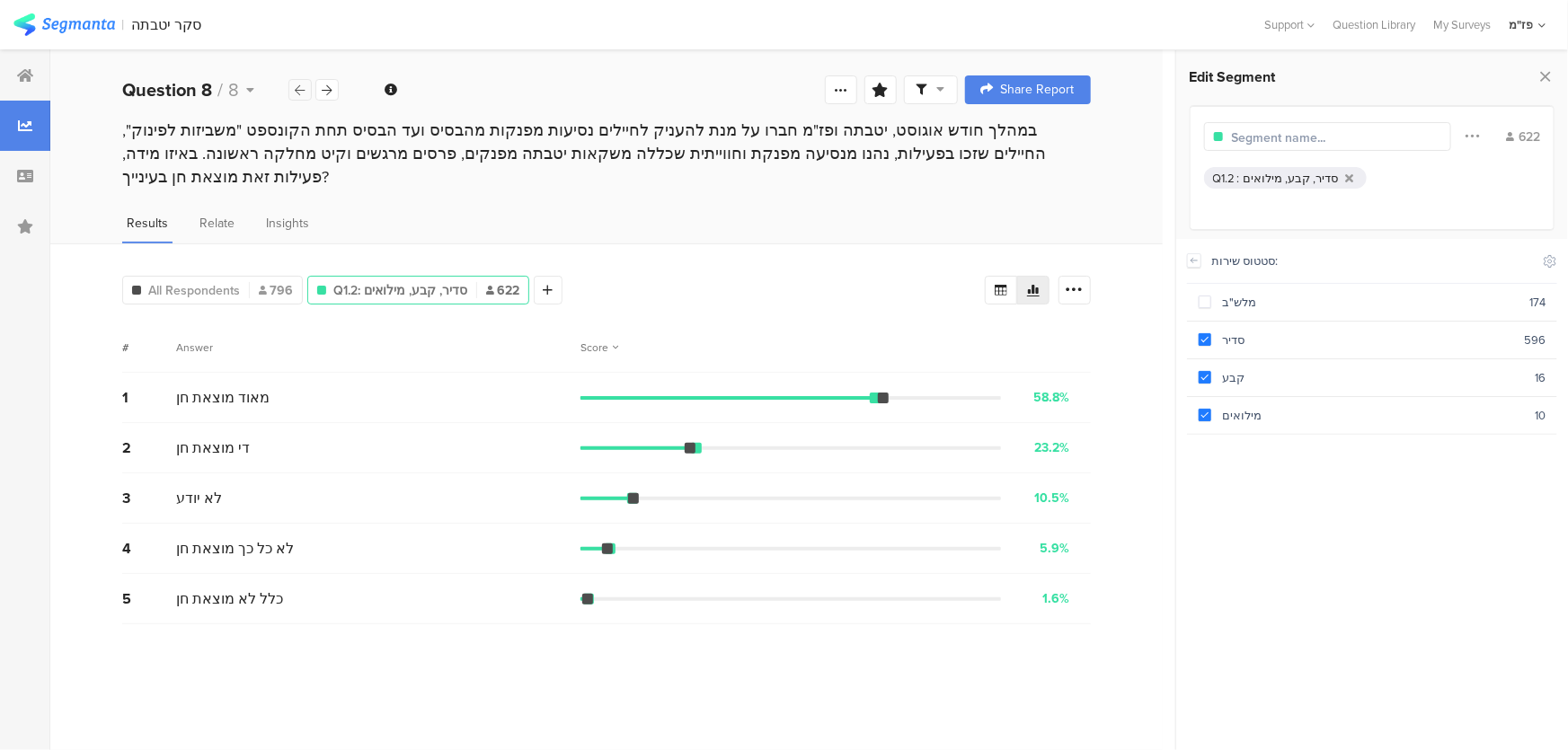
click at [305, 98] on div at bounding box center [299, 90] width 23 height 21
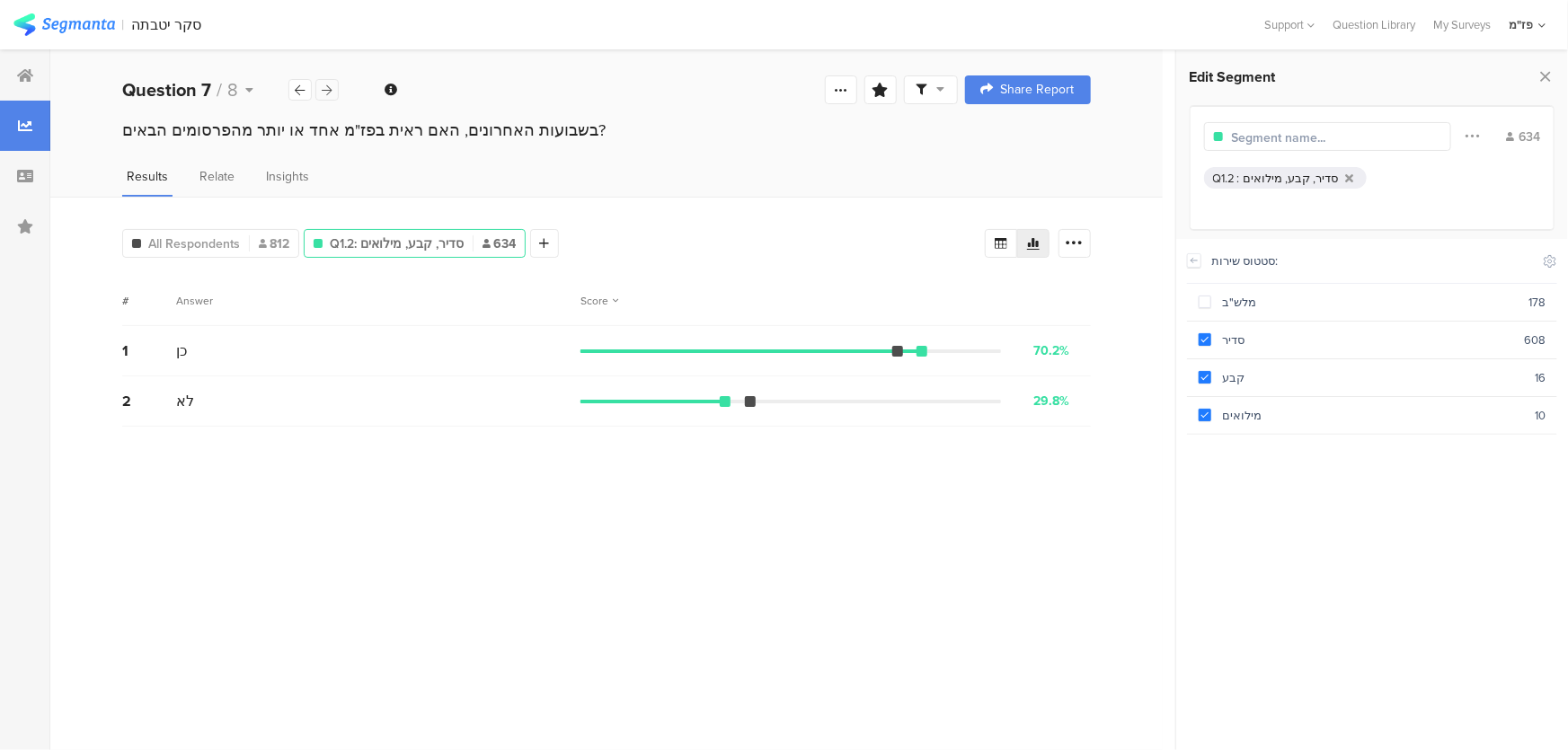
click at [317, 92] on div at bounding box center [327, 90] width 23 height 21
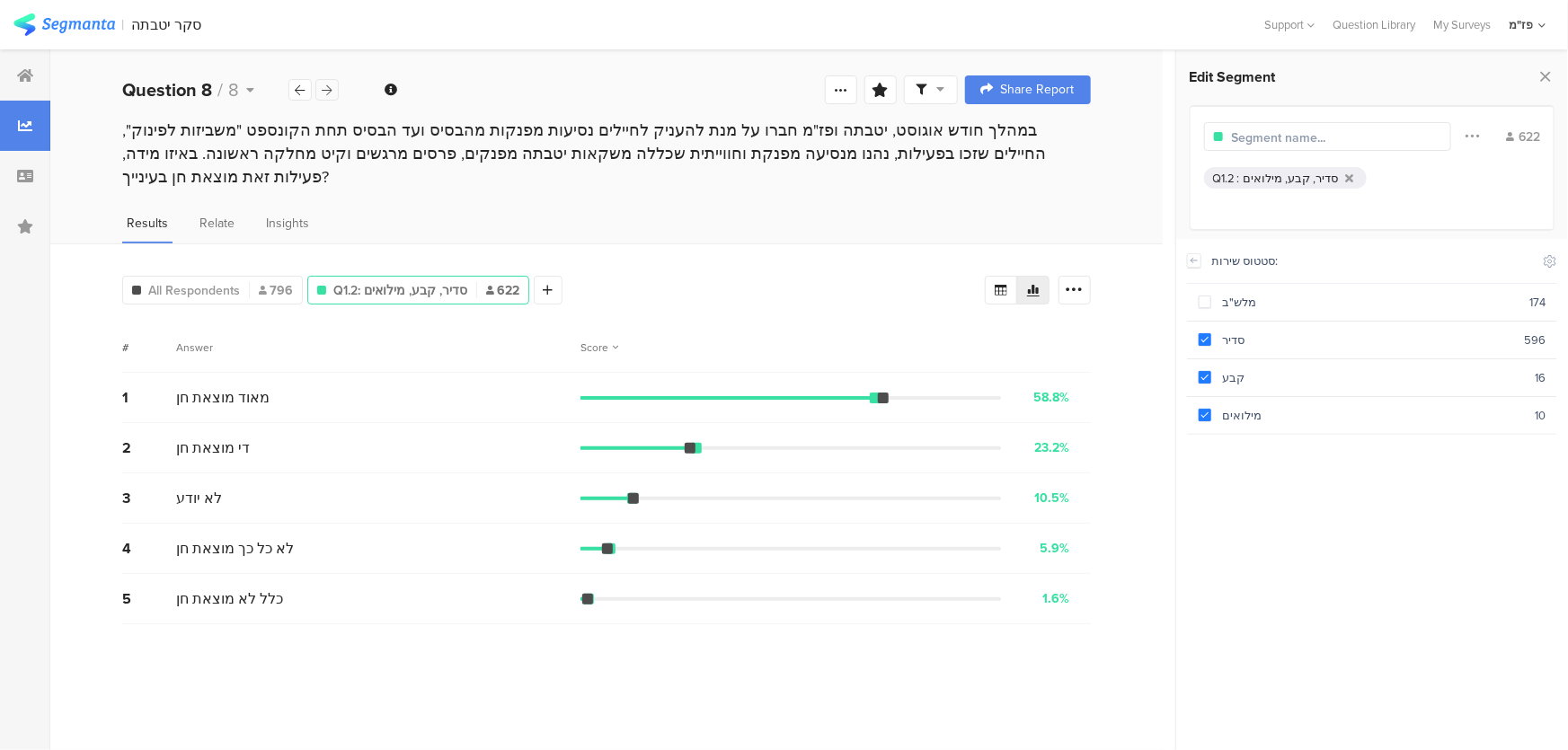
click at [325, 96] on div at bounding box center [327, 90] width 23 height 21
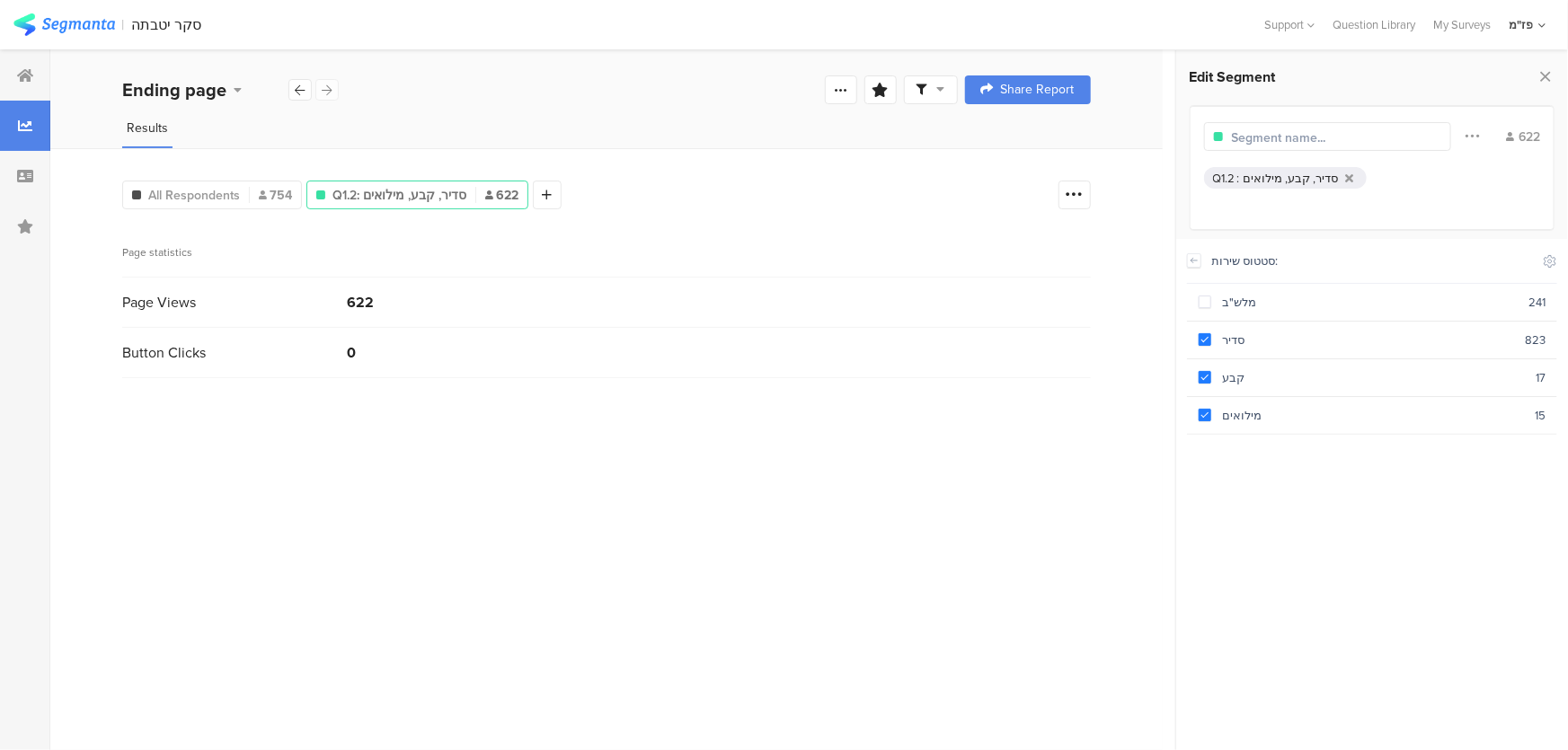
click at [324, 96] on div "Ending page" at bounding box center [230, 90] width 217 height 27
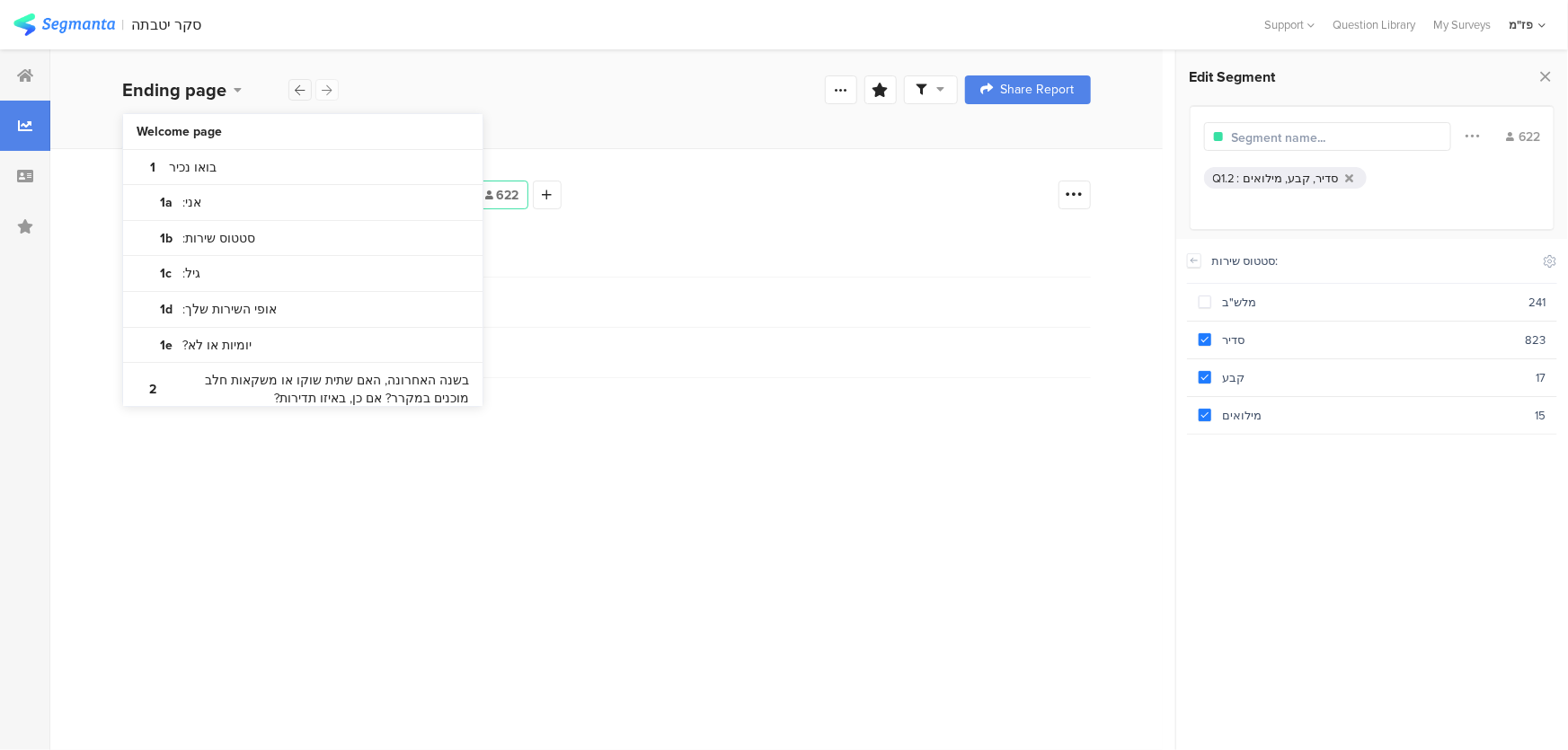
click at [299, 90] on icon at bounding box center [300, 90] width 10 height 12
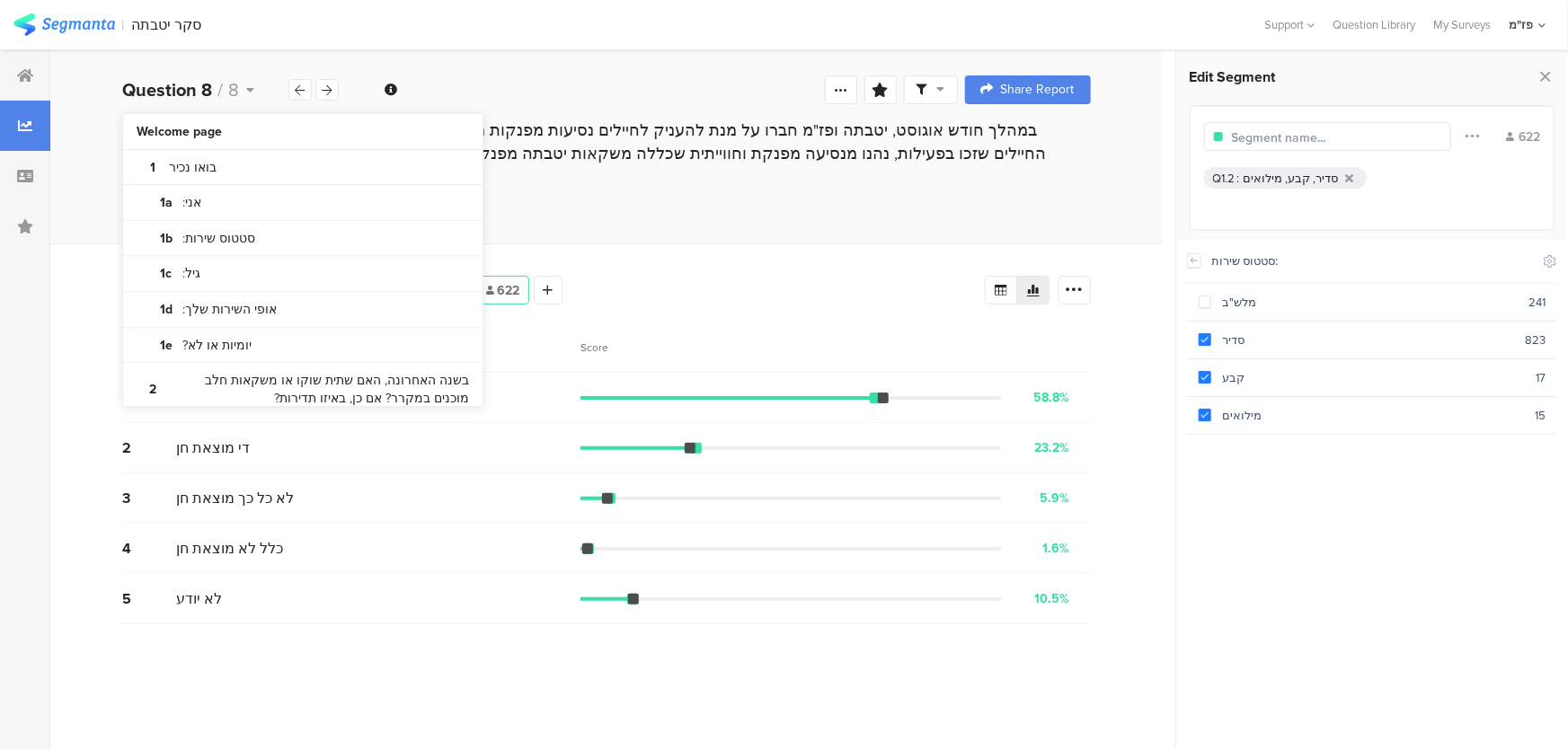
click at [640, 96] on div "Question 8 / 8 Question Type Multiple Choice Required This question was require…" at bounding box center [606, 90] width 1112 height 58
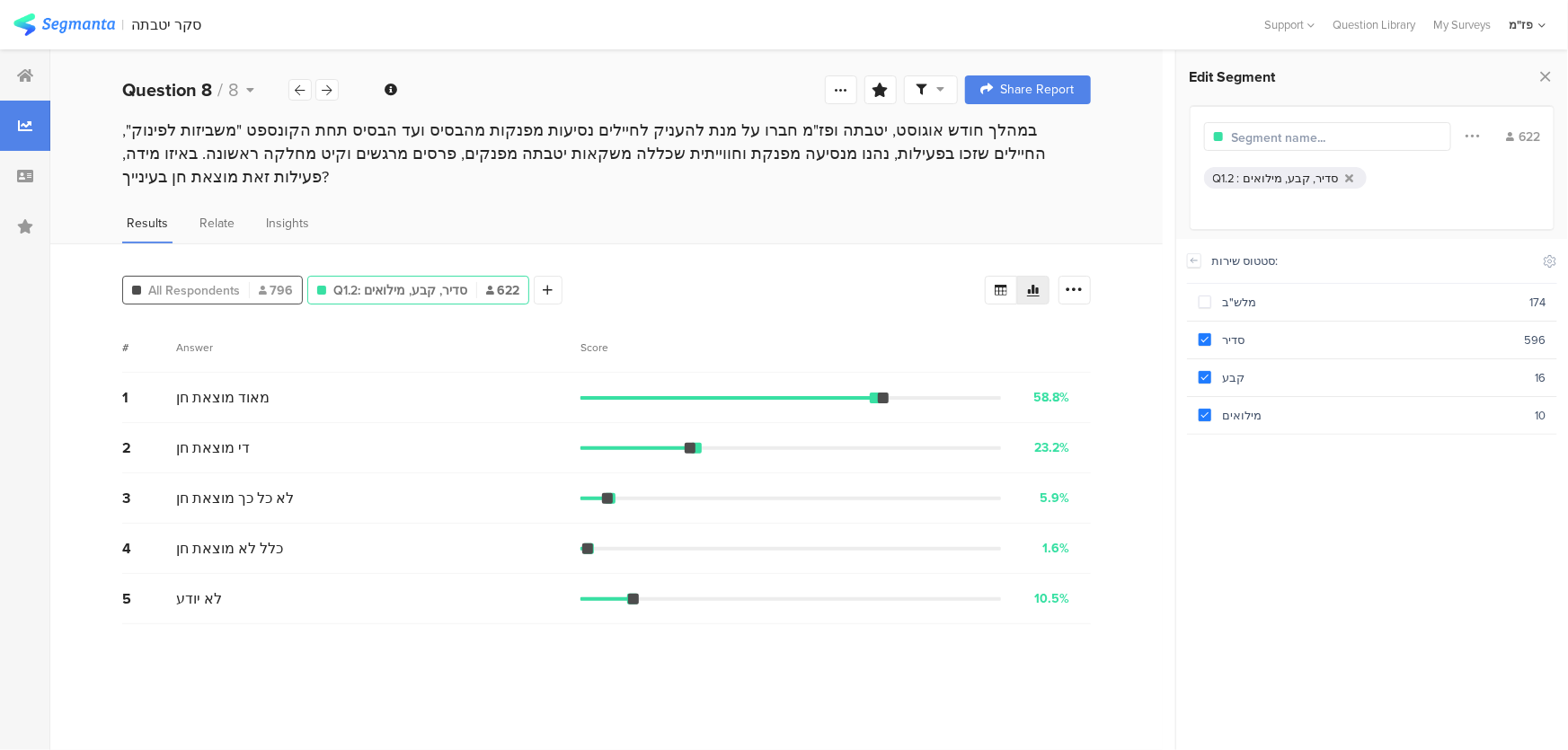
click at [170, 281] on span "All Respondents" at bounding box center [193, 291] width 92 height 19
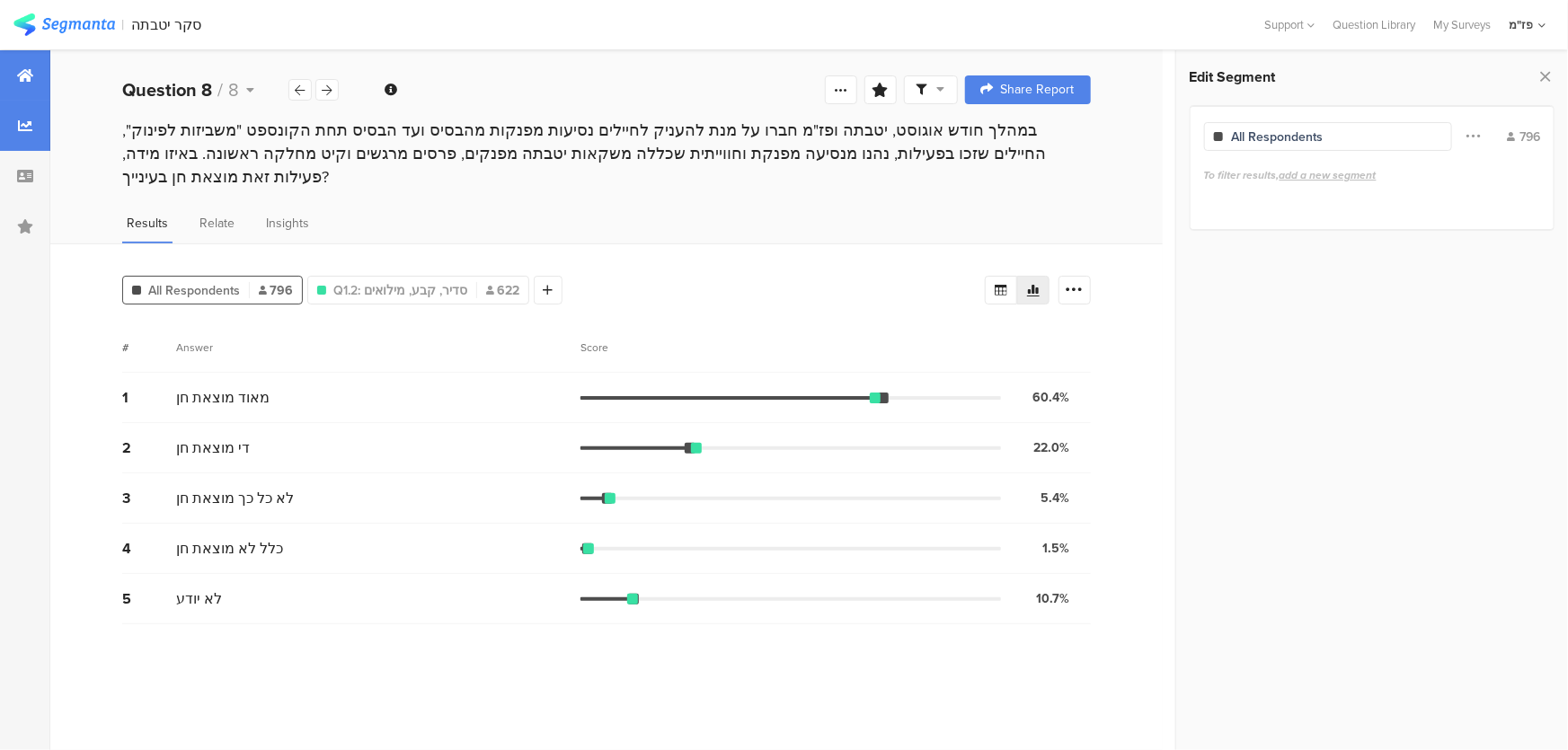
click at [25, 73] on icon at bounding box center [25, 75] width 16 height 14
